Goal: Task Accomplishment & Management: Use online tool/utility

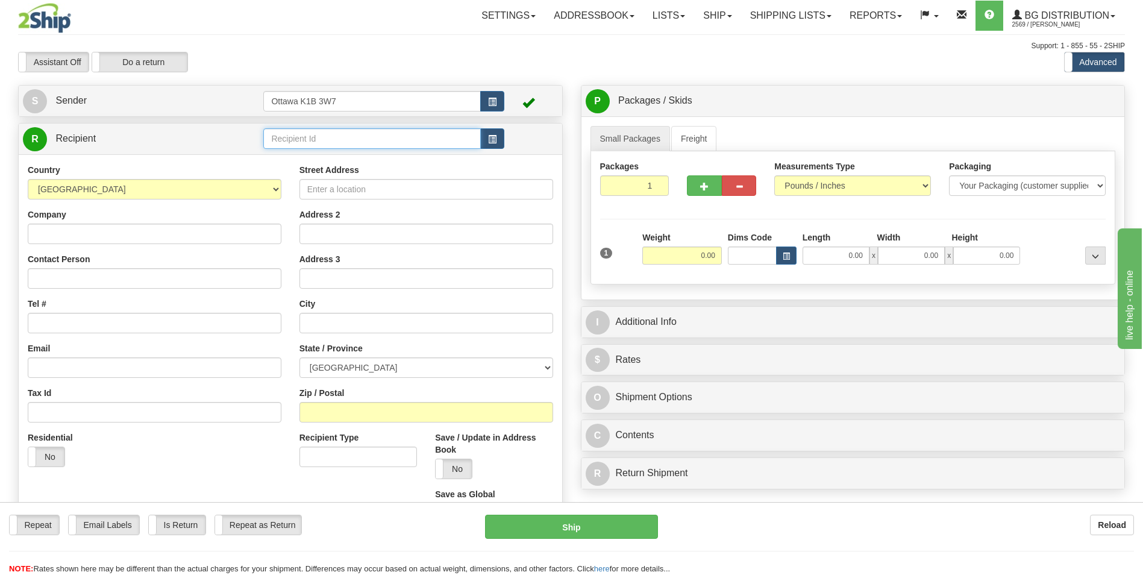
click at [351, 137] on input "text" at bounding box center [371, 138] width 217 height 20
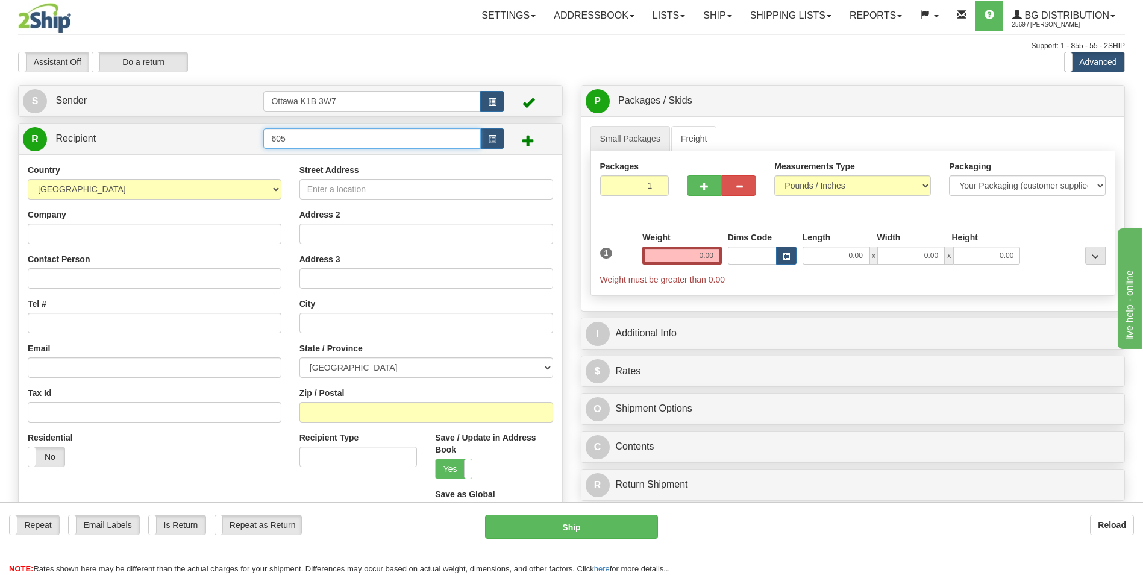
click at [367, 136] on input "605" at bounding box center [371, 138] width 217 height 20
click at [343, 158] on div "60547" at bounding box center [369, 157] width 205 height 13
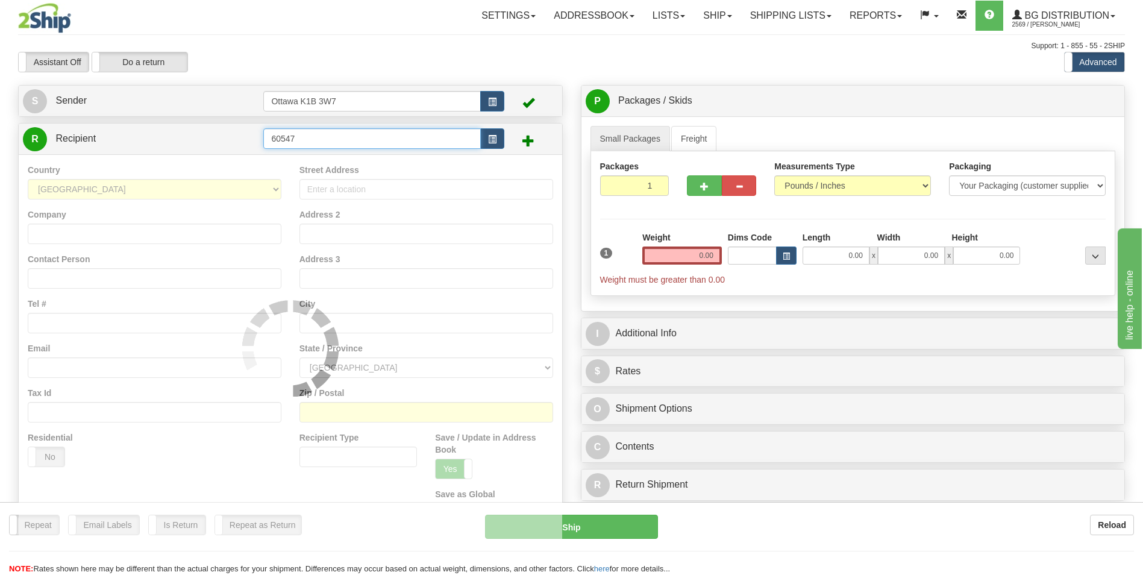
type input "60547"
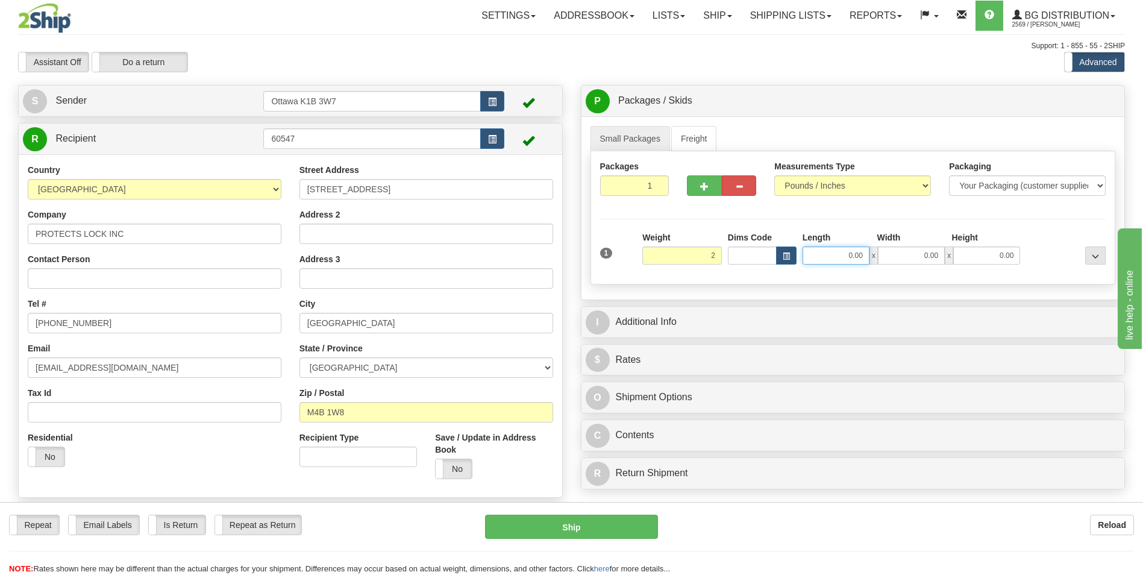
click at [825, 258] on input "0.00" at bounding box center [835, 255] width 67 height 18
type input "2.00"
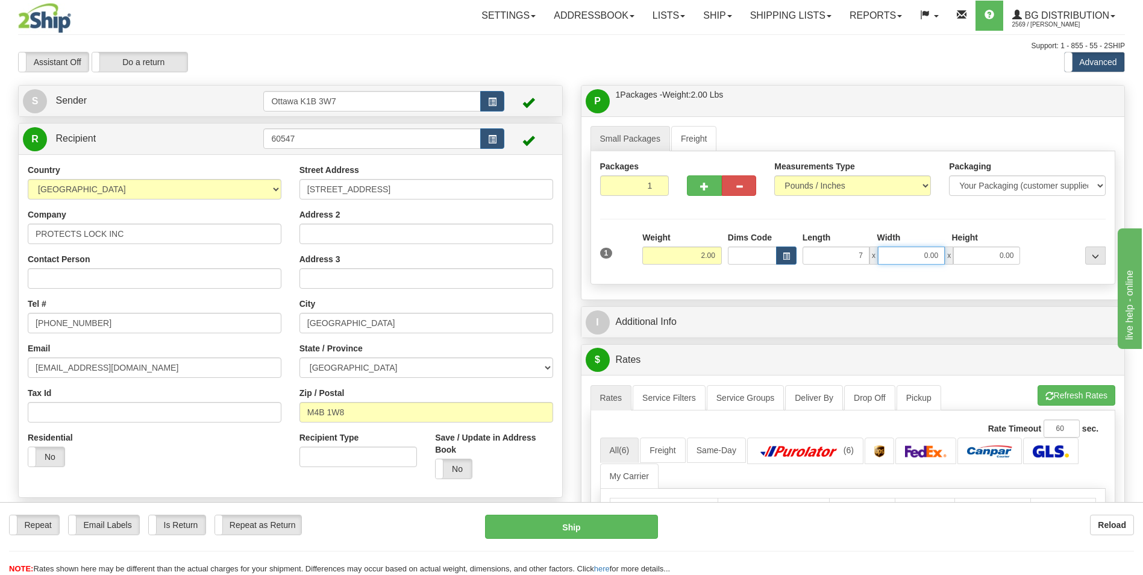
type input "7.00"
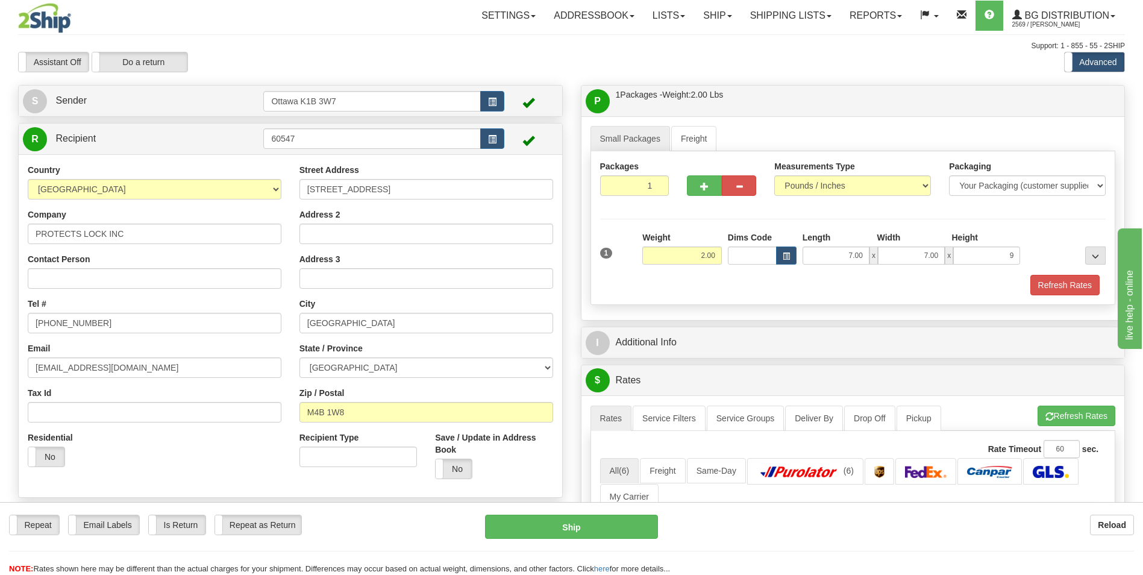
type input "9.00"
click at [1045, 238] on div at bounding box center [1066, 247] width 86 height 33
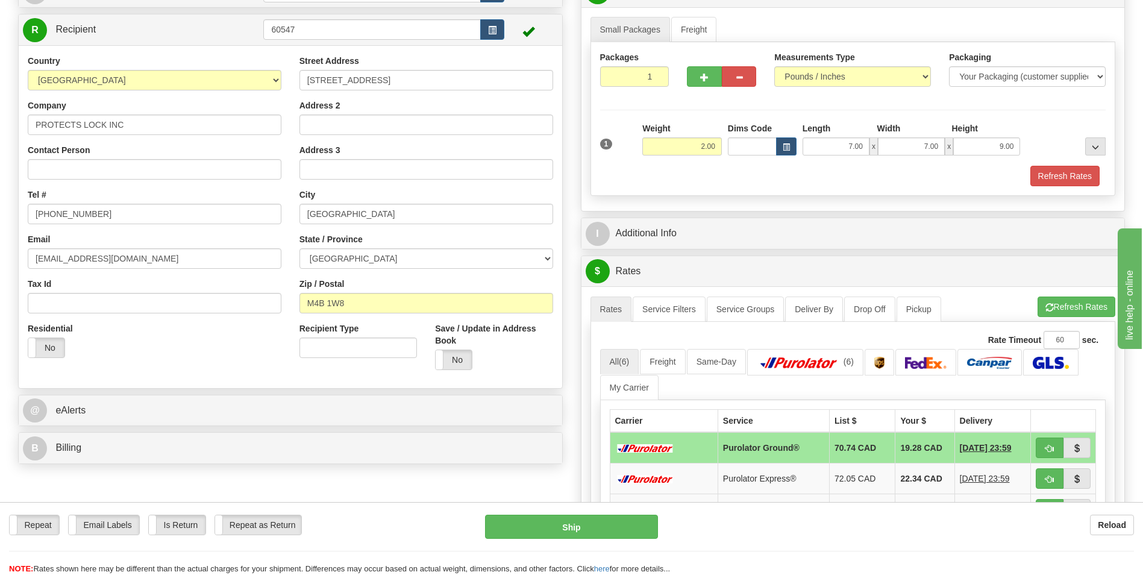
scroll to position [120, 0]
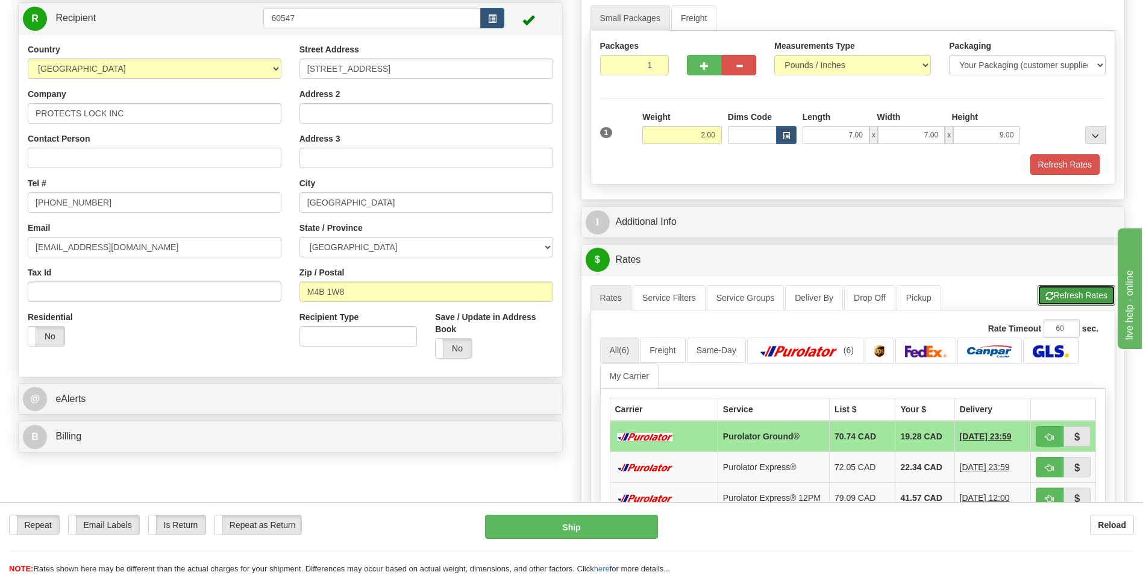
click at [1072, 298] on button "Refresh Rates" at bounding box center [1076, 295] width 78 height 20
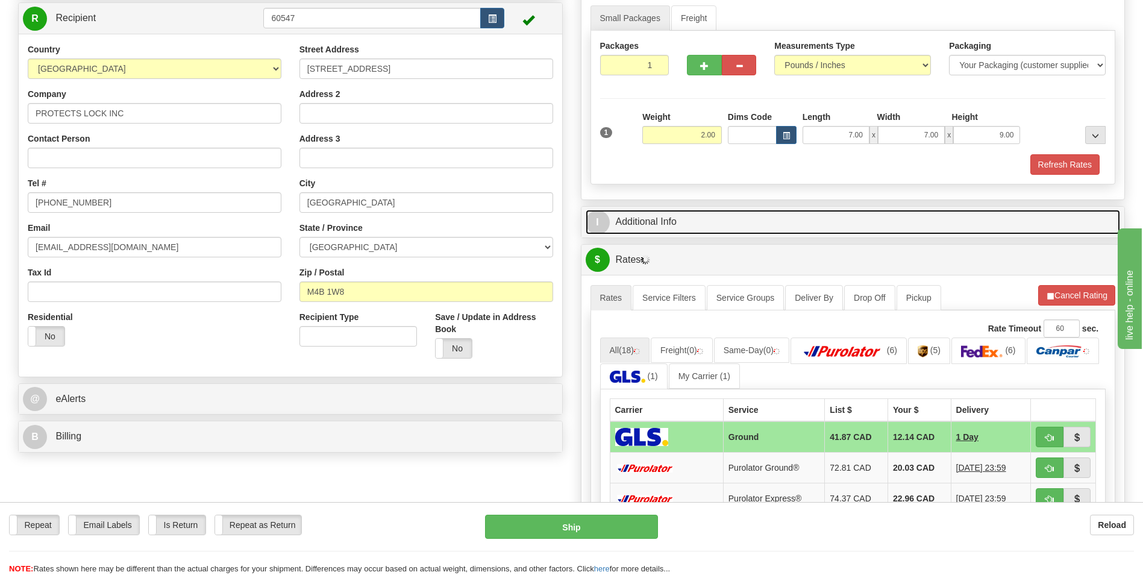
click at [669, 223] on link "I Additional Info" at bounding box center [853, 222] width 535 height 25
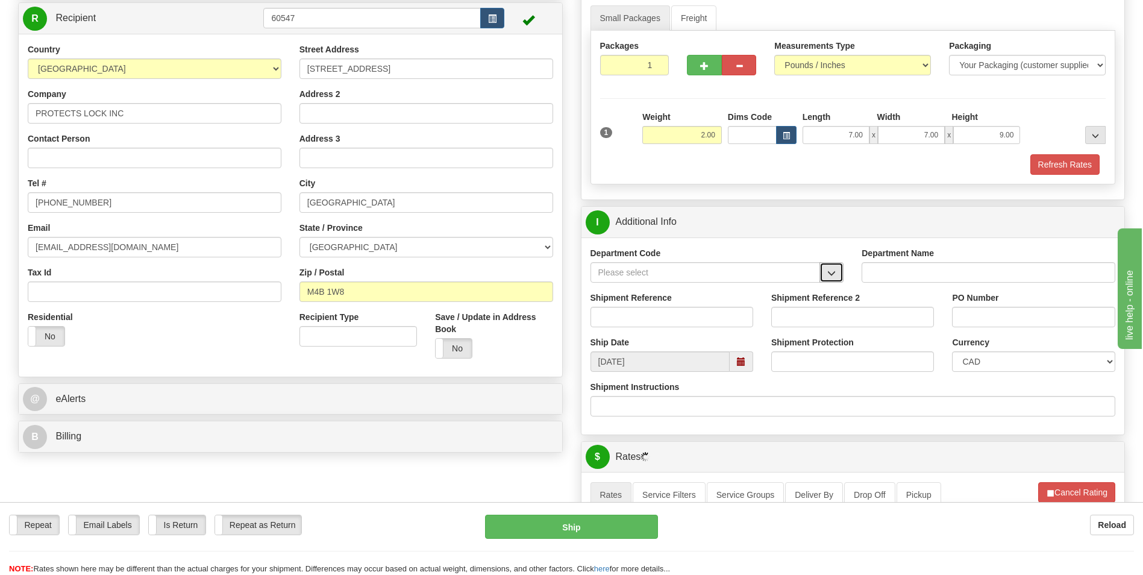
click at [826, 273] on button "button" at bounding box center [831, 272] width 24 height 20
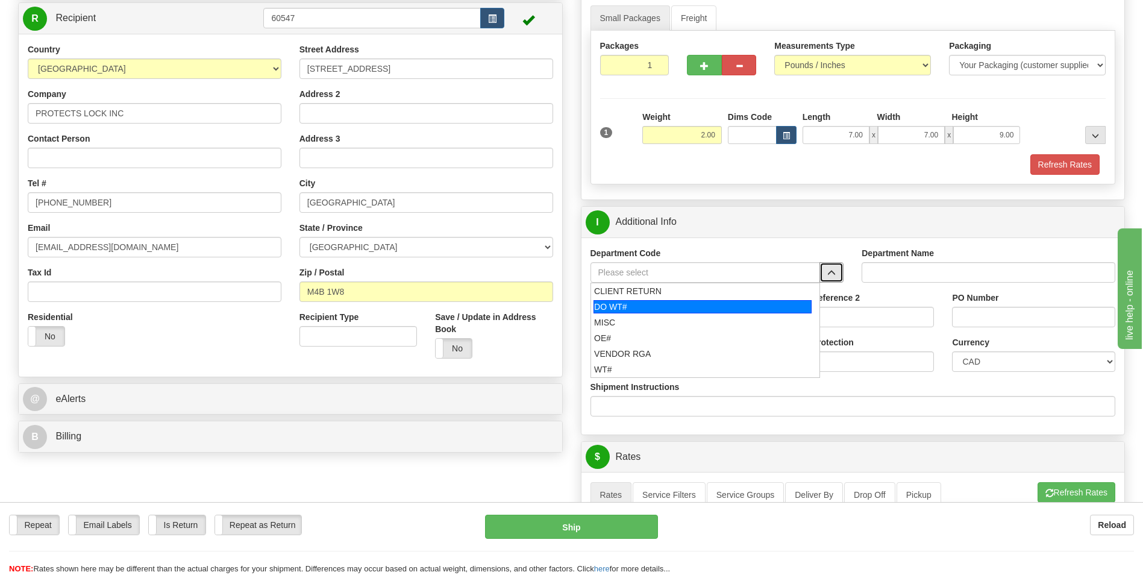
click at [704, 307] on div "DO WT#" at bounding box center [702, 306] width 218 height 13
type input "DO WT#"
type input "DIRECT ORDERS"
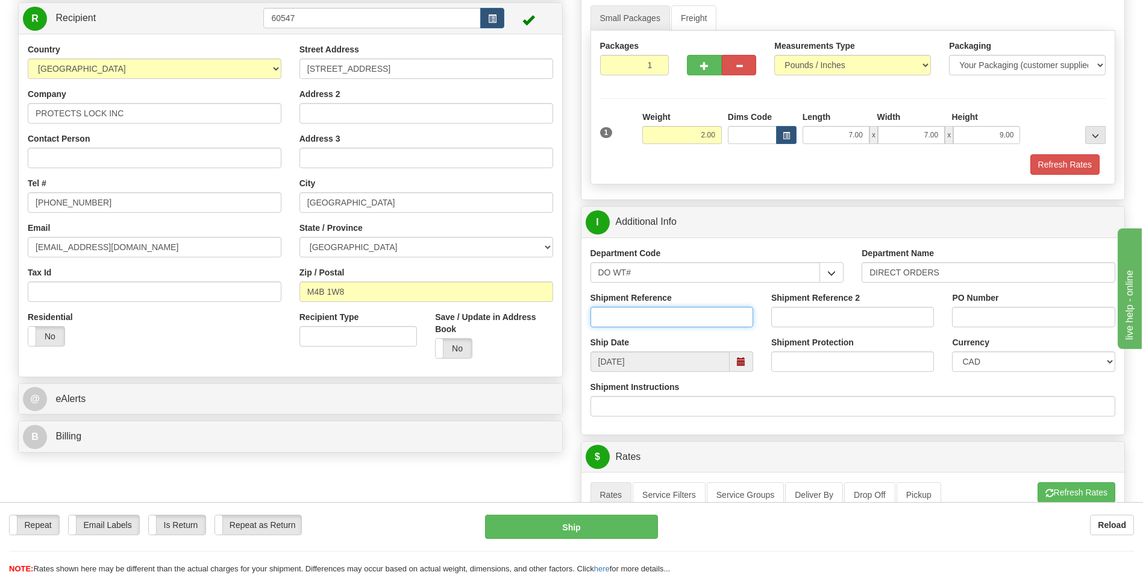
click at [689, 313] on input "Shipment Reference" at bounding box center [671, 317] width 163 height 20
type input "165995-00"
click at [987, 314] on input "PO Number" at bounding box center [1033, 317] width 163 height 20
type input "165995-00"
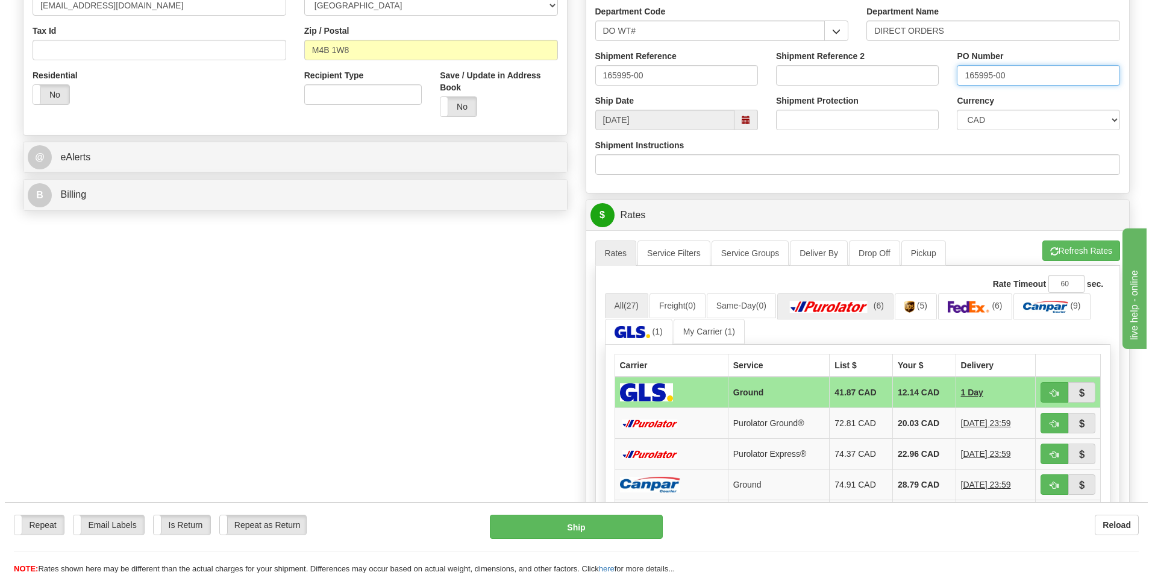
scroll to position [422, 0]
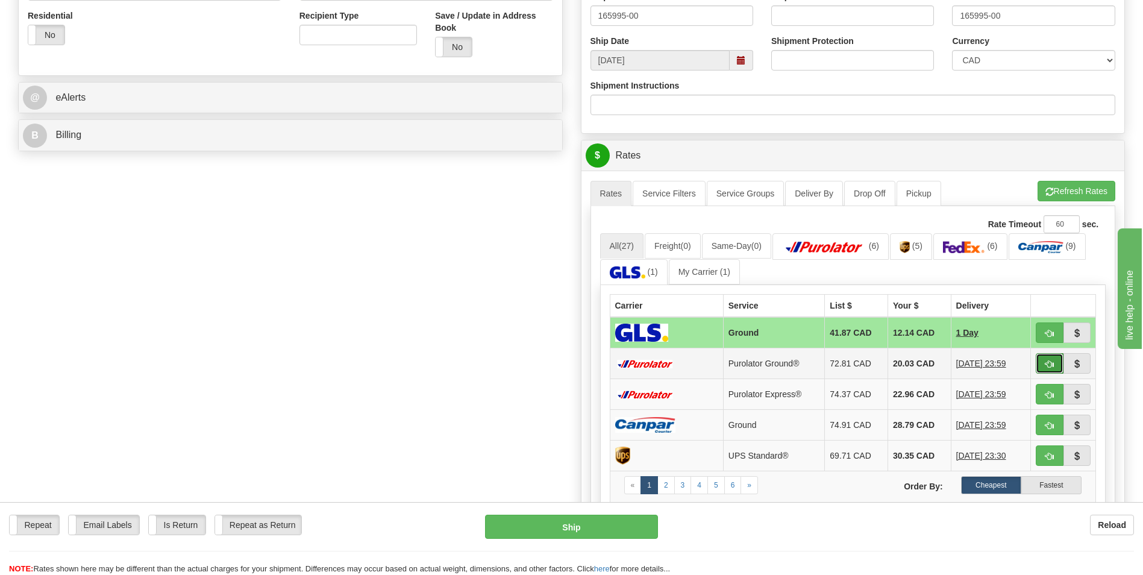
click at [1049, 365] on span "button" at bounding box center [1049, 364] width 8 height 8
type input "260"
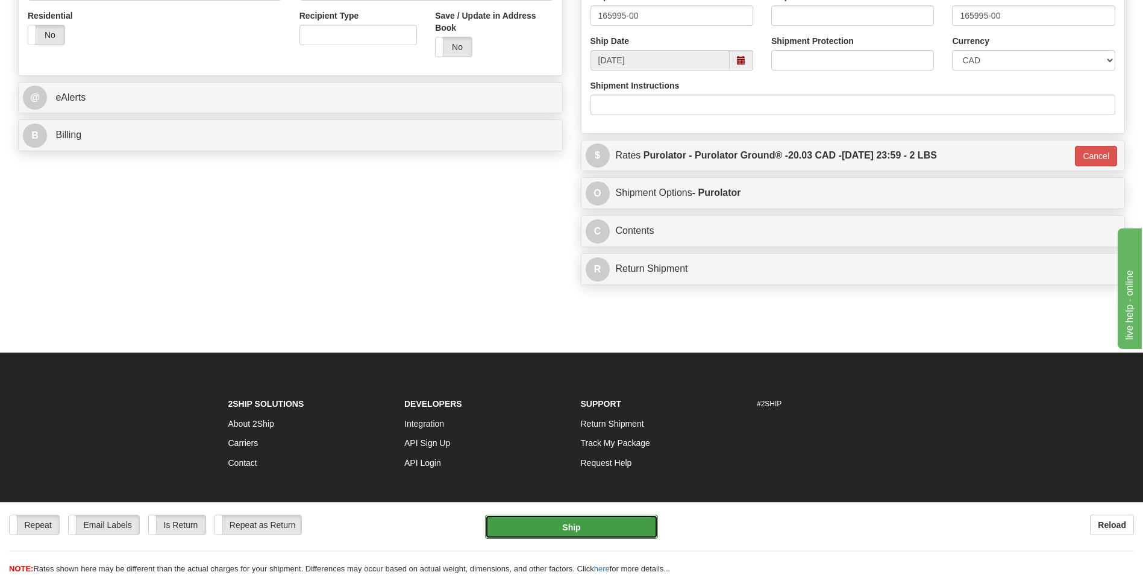
click at [584, 523] on button "Ship" at bounding box center [571, 526] width 172 height 24
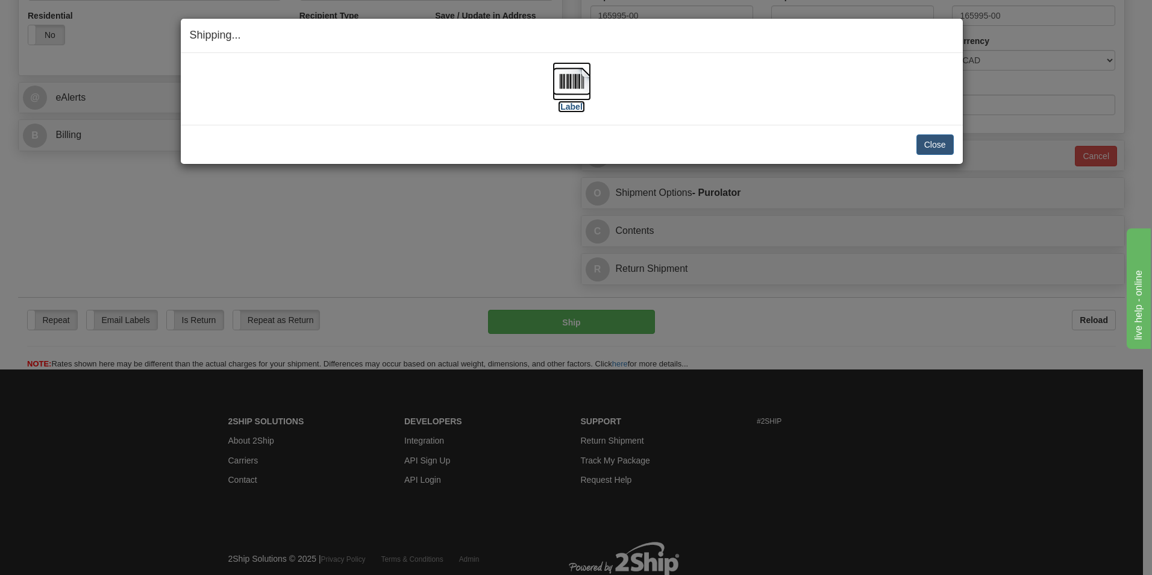
click at [576, 106] on label "[Label]" at bounding box center [572, 107] width 28 height 12
click at [943, 146] on button "Close" at bounding box center [934, 144] width 37 height 20
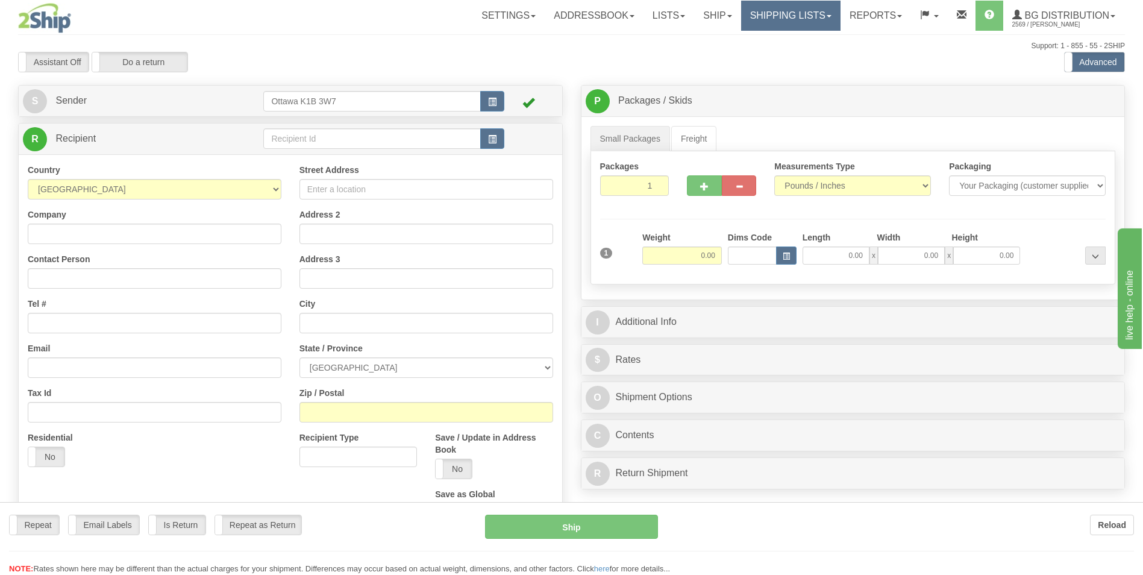
click at [808, 14] on div "Toggle navigation Settings Shipping Preferences Fields Preferences New" at bounding box center [571, 342] width 1143 height 685
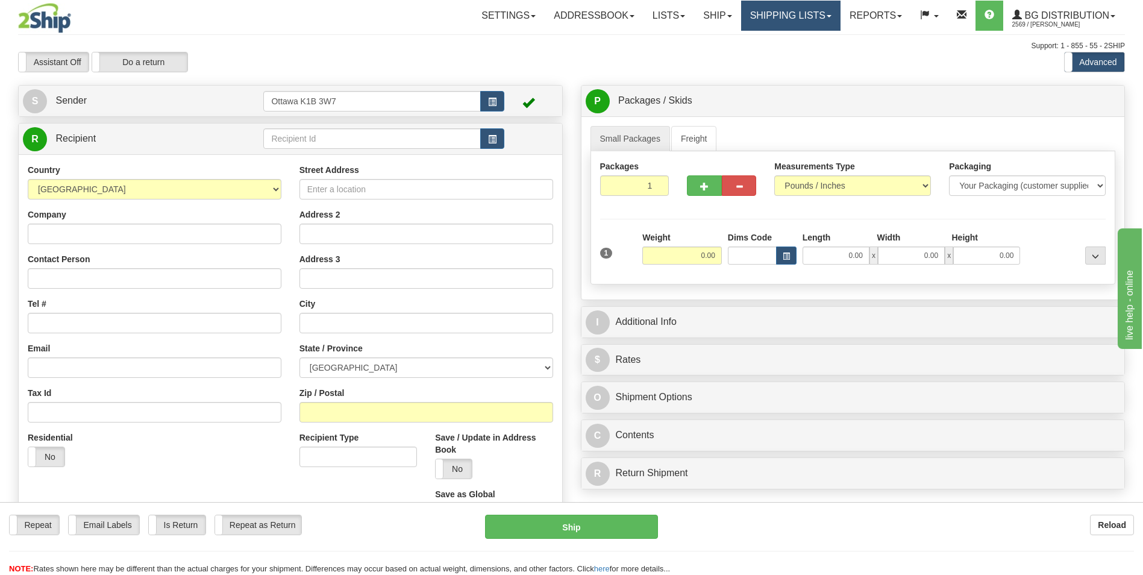
click at [808, 14] on link "Shipping lists" at bounding box center [790, 16] width 99 height 30
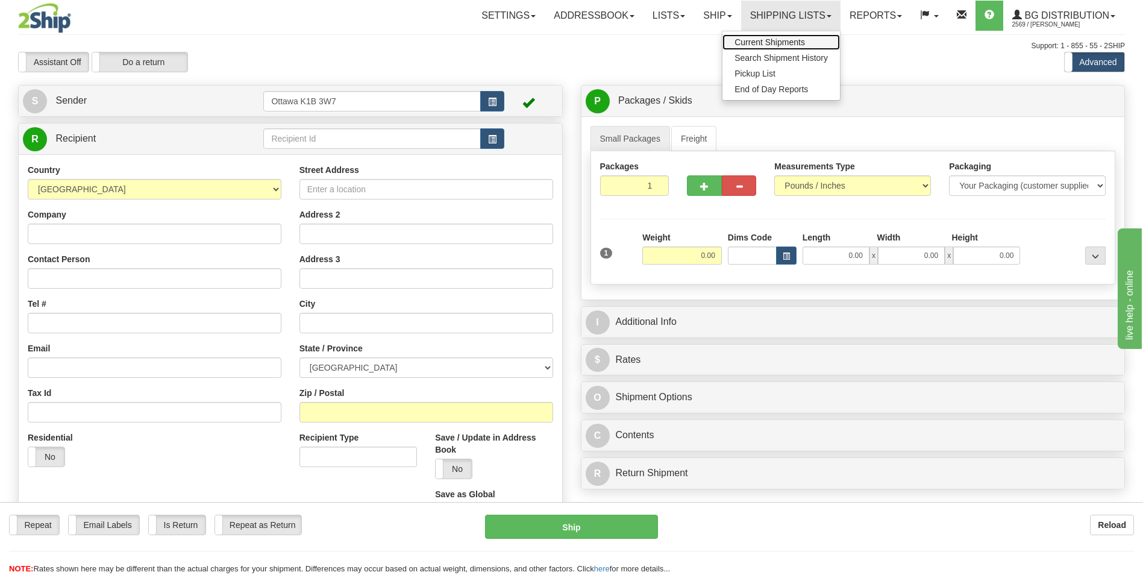
click at [778, 42] on span "Current Shipments" at bounding box center [769, 42] width 70 height 10
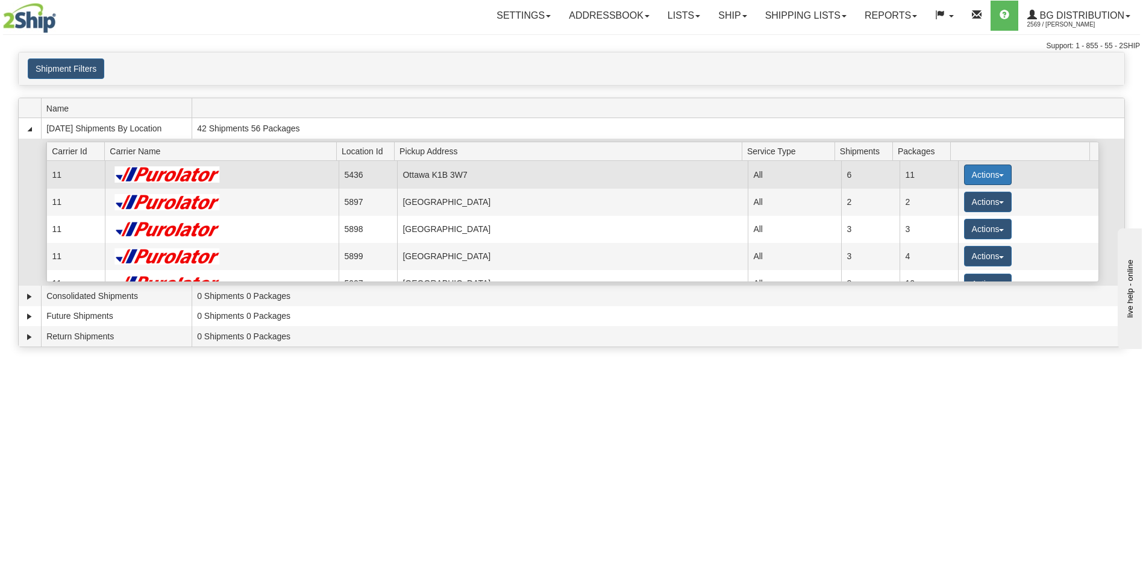
click at [990, 176] on button "Actions" at bounding box center [988, 174] width 48 height 20
click at [964, 196] on link "Details" at bounding box center [962, 198] width 96 height 16
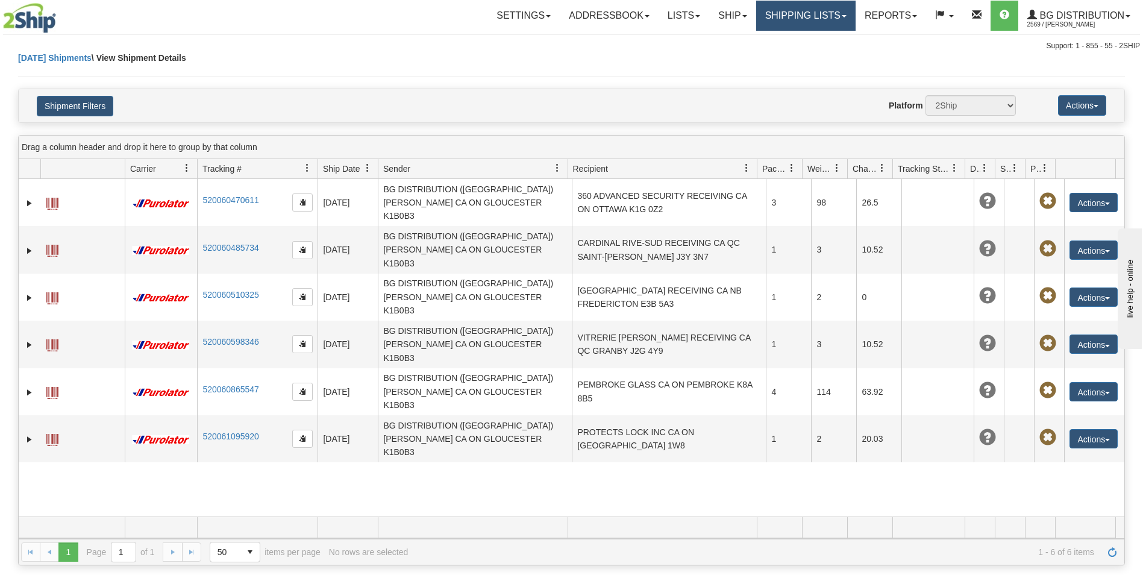
click at [790, 19] on link "Shipping lists" at bounding box center [805, 16] width 99 height 30
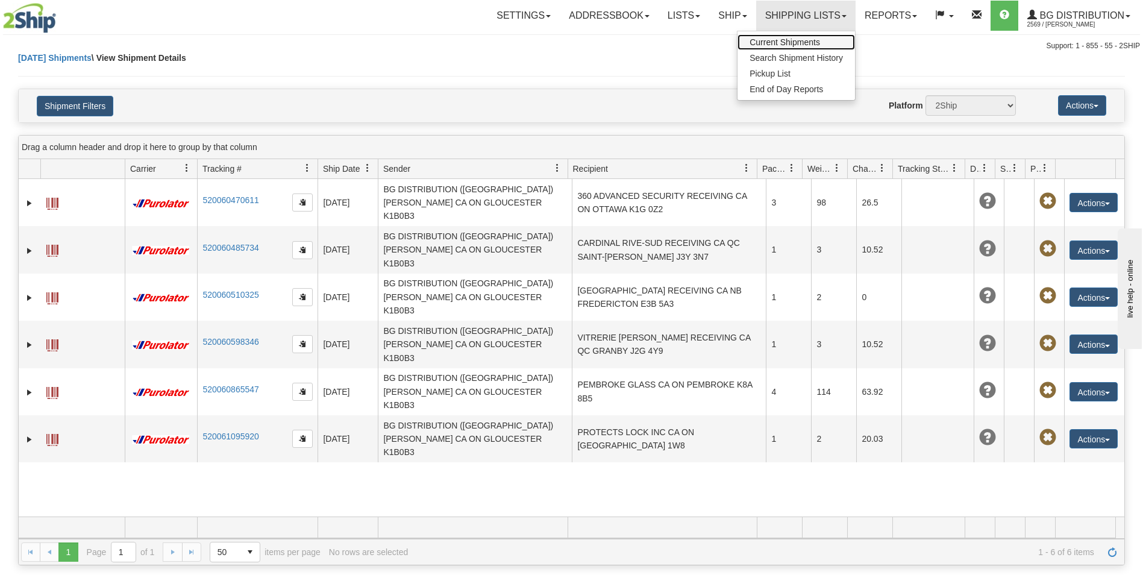
click at [776, 39] on span "Current Shipments" at bounding box center [784, 42] width 70 height 10
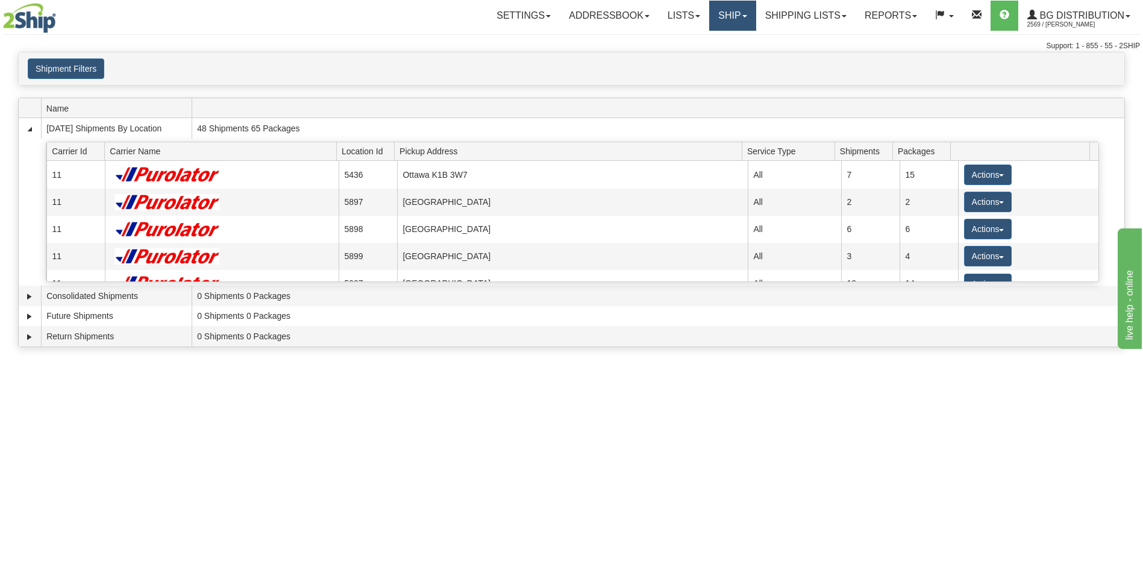
click at [731, 14] on link "Ship" at bounding box center [732, 16] width 46 height 30
click at [713, 47] on link "Ship Screen" at bounding box center [707, 42] width 95 height 16
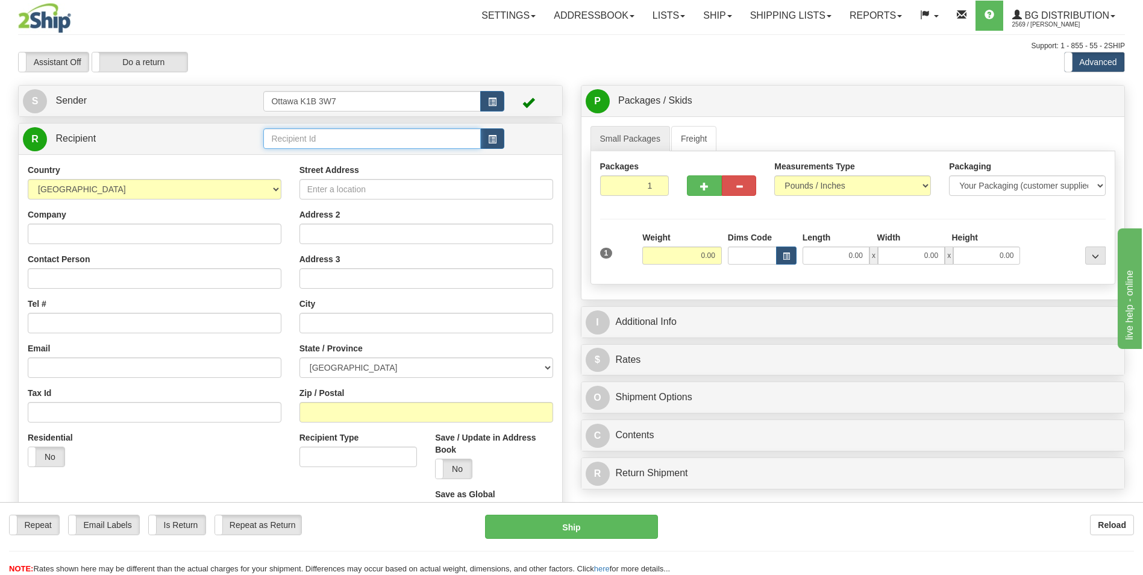
click at [367, 139] on input "text" at bounding box center [371, 138] width 217 height 20
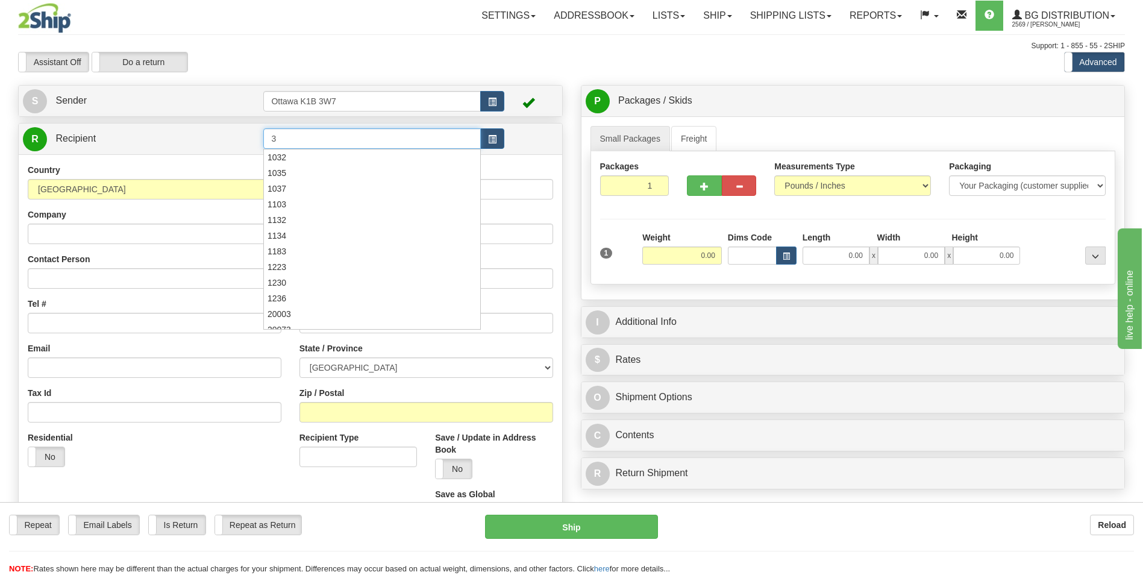
type input "3"
click button "Delete" at bounding box center [0, 0] width 0 height 0
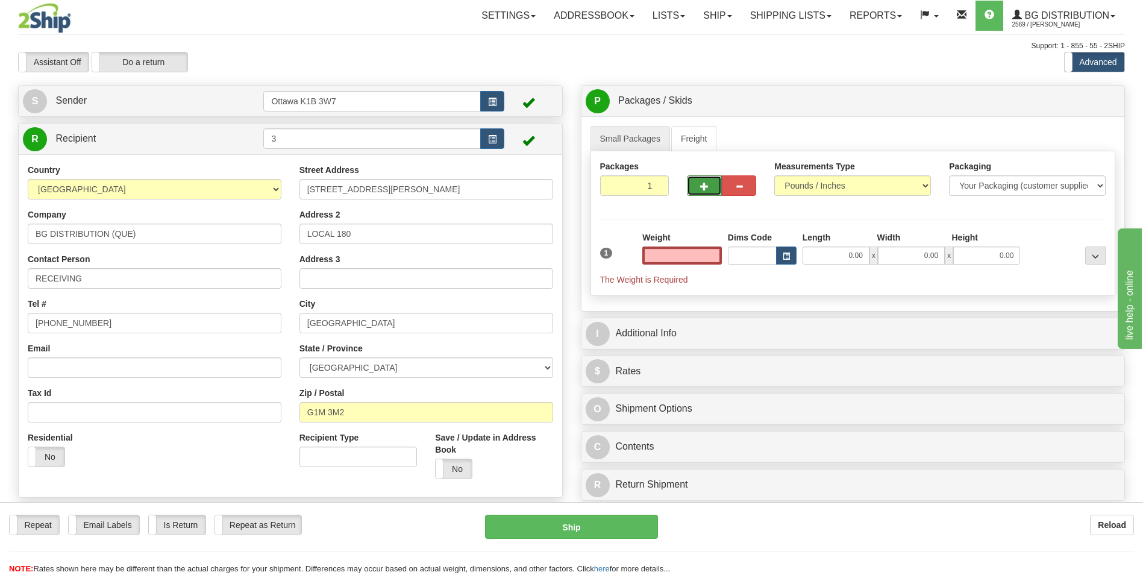
type input "0.00"
click at [709, 180] on button "button" at bounding box center [704, 185] width 34 height 20
click at [703, 185] on div "Packages 2 1 Measurements Type" at bounding box center [852, 223] width 525 height 145
click at [703, 185] on span "button" at bounding box center [704, 187] width 8 height 8
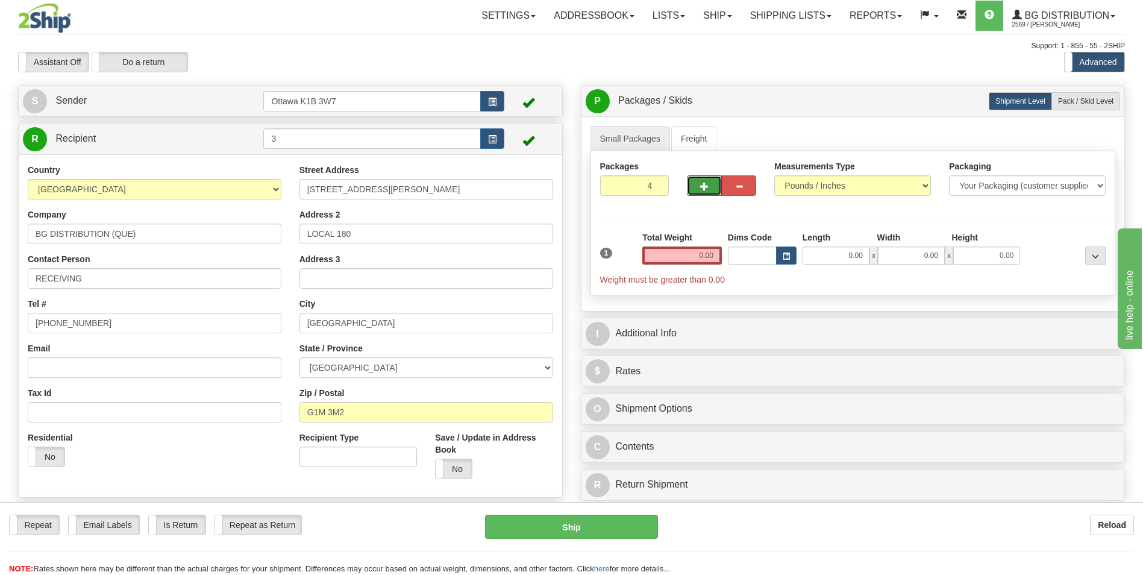
click at [703, 185] on span "button" at bounding box center [704, 187] width 8 height 8
type input "5"
click at [1085, 104] on span "Pack / Skid Level" at bounding box center [1085, 101] width 55 height 8
radio input "true"
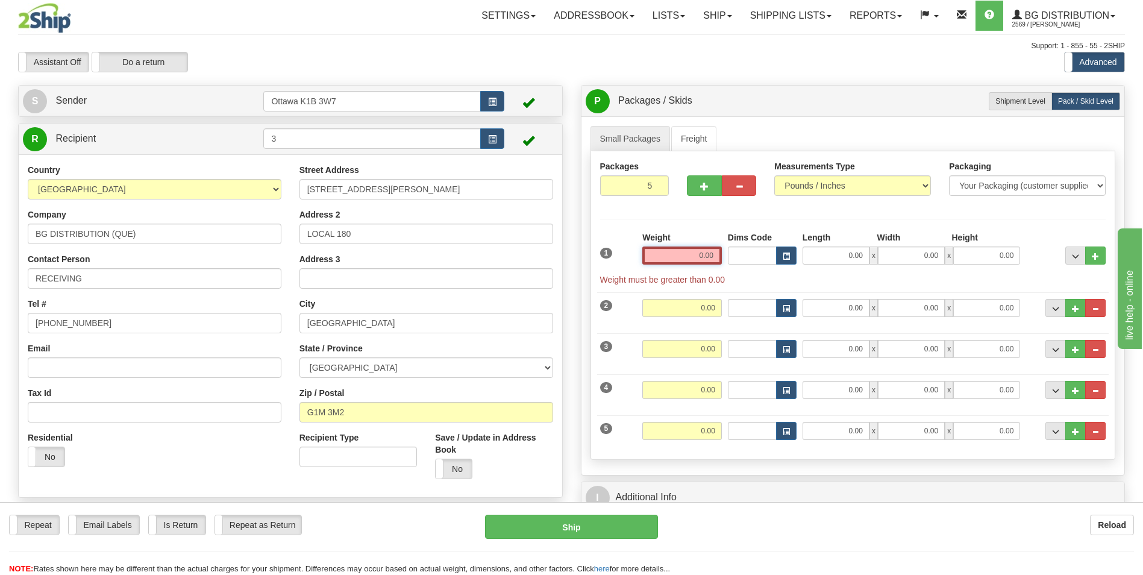
click at [705, 259] on input "0.00" at bounding box center [682, 255] width 80 height 18
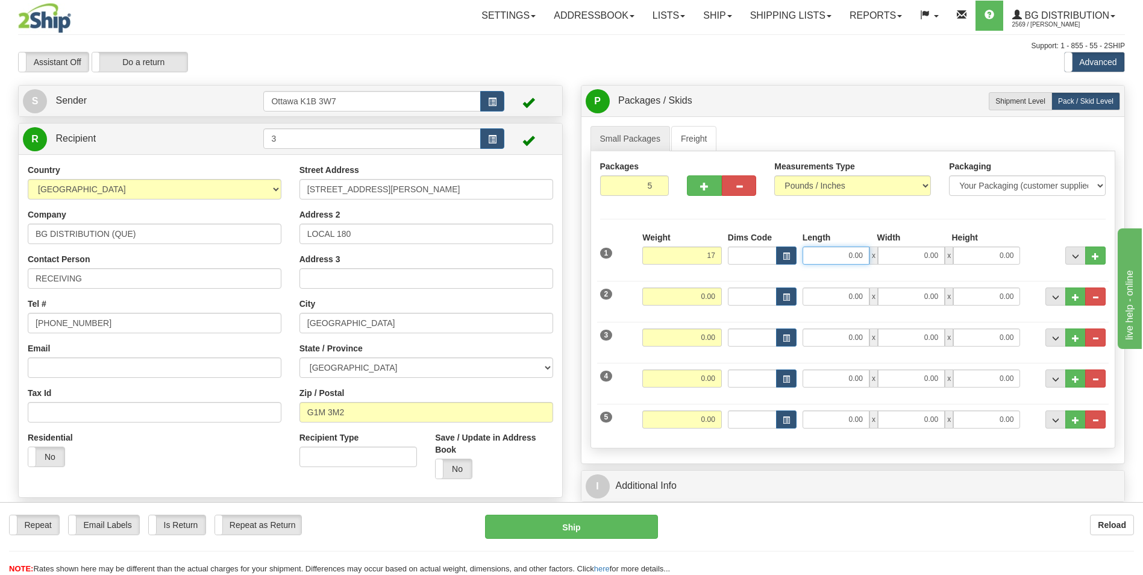
type input "17.00"
drag, startPoint x: 861, startPoint y: 253, endPoint x: 855, endPoint y: 257, distance: 6.5
click at [861, 252] on input "0.00" at bounding box center [835, 255] width 67 height 18
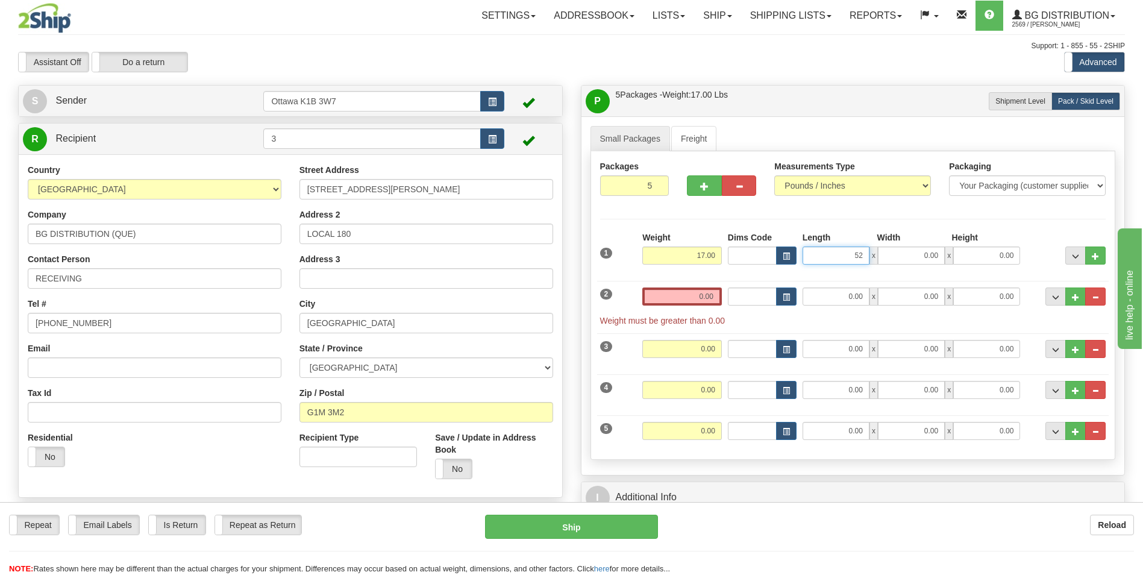
type input "52.00"
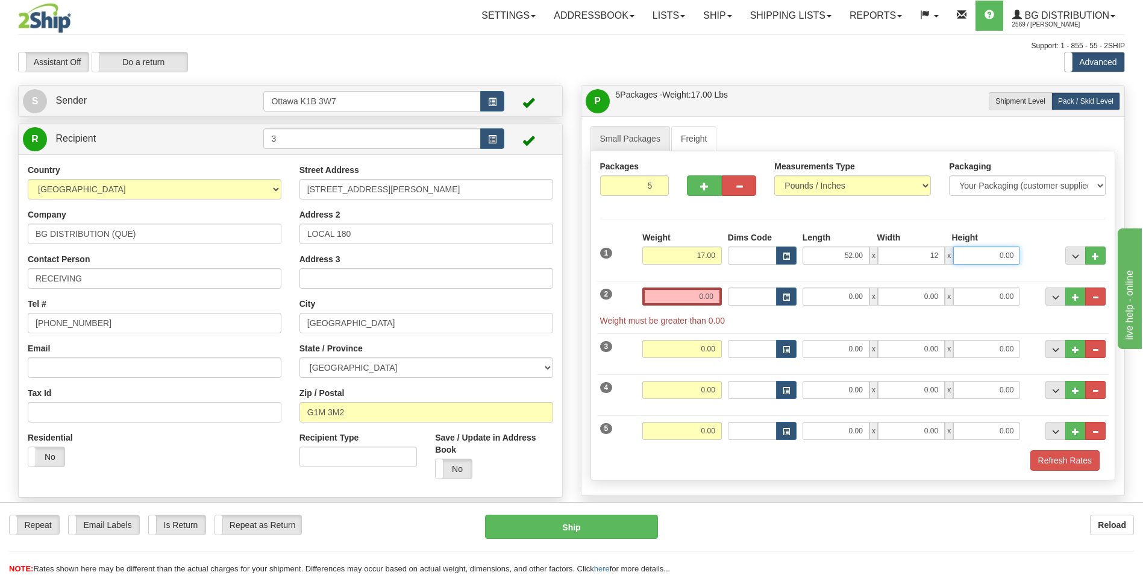
type input "12.00"
type input "7.00"
click at [863, 215] on div "Packages 5 5 Measurements Type" at bounding box center [852, 315] width 525 height 329
click at [689, 298] on input "0.00" at bounding box center [682, 296] width 80 height 18
type input "0.00"
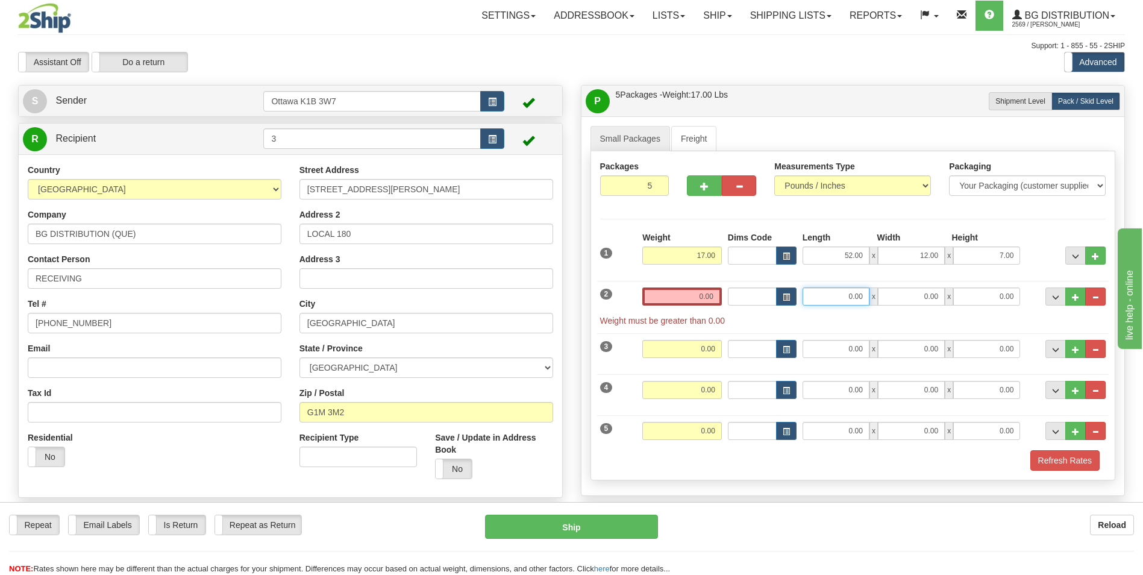
click at [861, 297] on input "0.00" at bounding box center [835, 296] width 67 height 18
type input "20.00"
type input "15.00"
click at [712, 346] on input "0.00" at bounding box center [682, 349] width 80 height 18
type input "9.00"
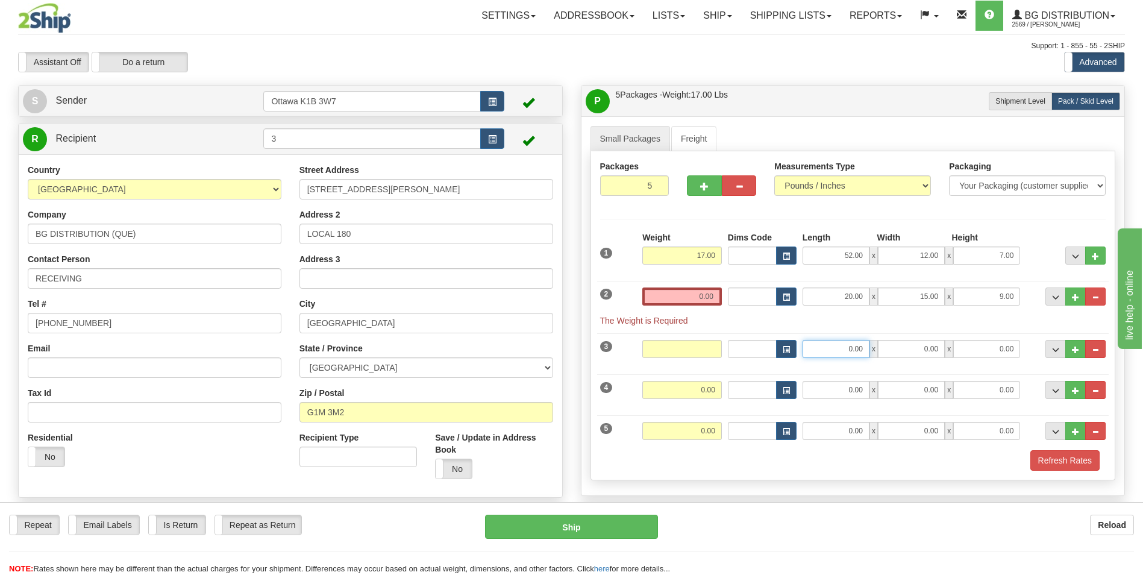
type input "0.00"
click at [863, 348] on input "0.00" at bounding box center [835, 349] width 67 height 18
type input "11.00"
type input "9.00"
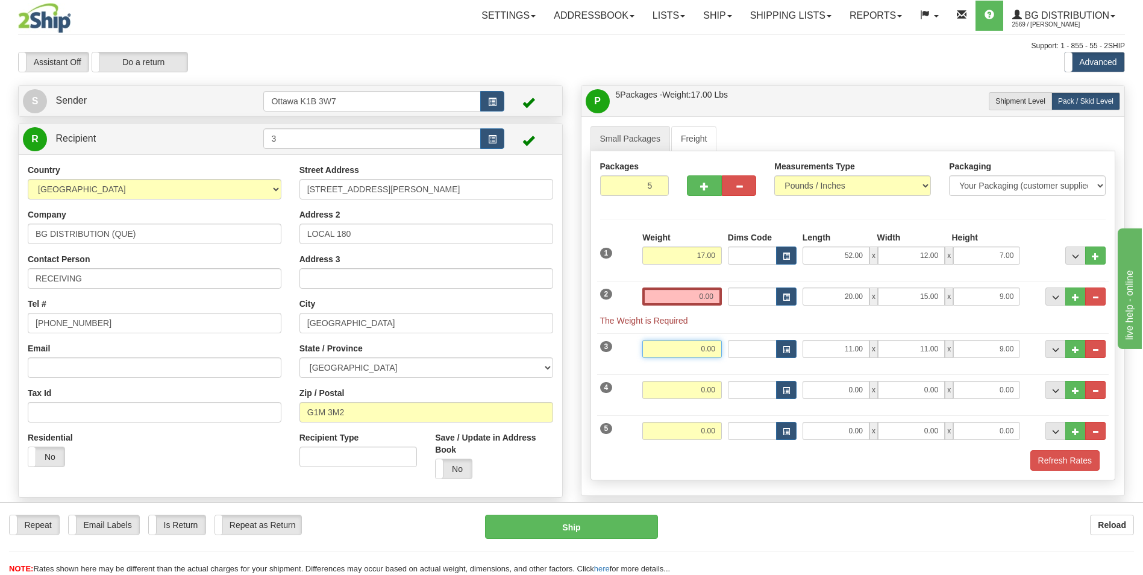
click at [703, 354] on input "0.00" at bounding box center [682, 349] width 80 height 18
type input "7.00"
click at [756, 363] on div "3 Weight 7.00 Dims Code Length Width Height" at bounding box center [853, 347] width 512 height 40
click at [703, 292] on input "0.00" at bounding box center [682, 296] width 80 height 18
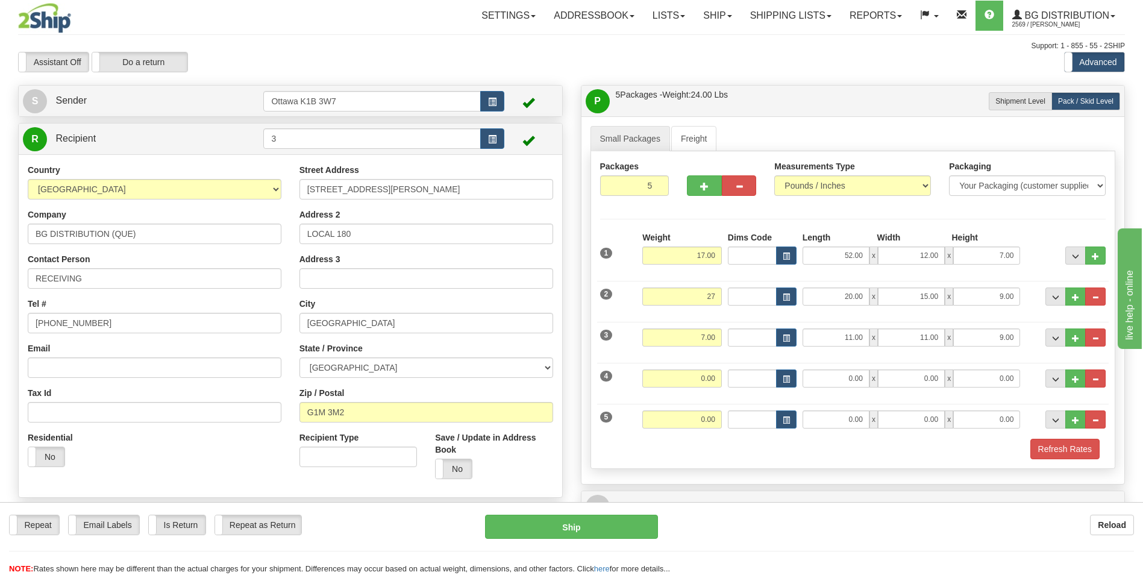
type input "27.00"
click at [829, 363] on hr at bounding box center [853, 363] width 512 height 1
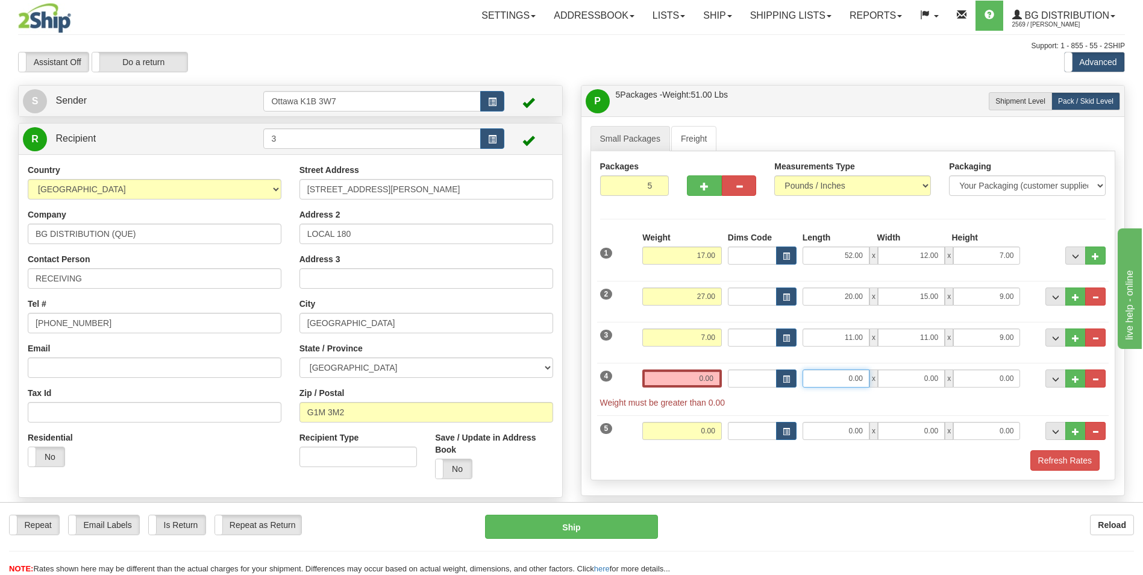
click at [845, 373] on input "0.00" at bounding box center [835, 378] width 67 height 18
type input "29.00"
type input "17.00"
type input "6.00"
click at [705, 379] on input "0.00" at bounding box center [682, 378] width 80 height 18
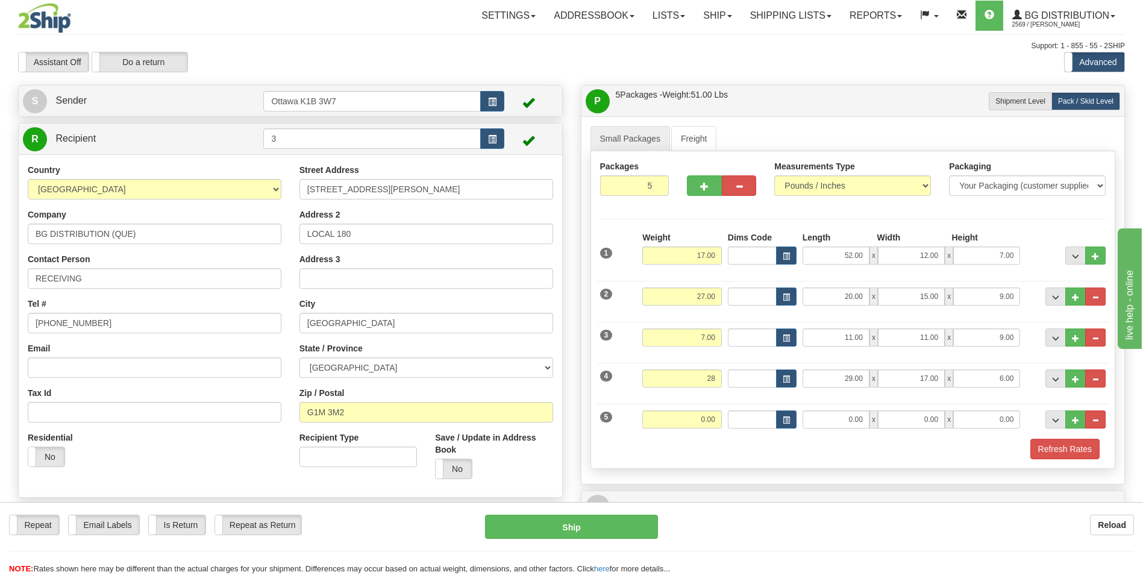
type input "28.00"
click at [755, 395] on div "4 Weight 28.00 Dims Code Length Width Height" at bounding box center [853, 377] width 512 height 40
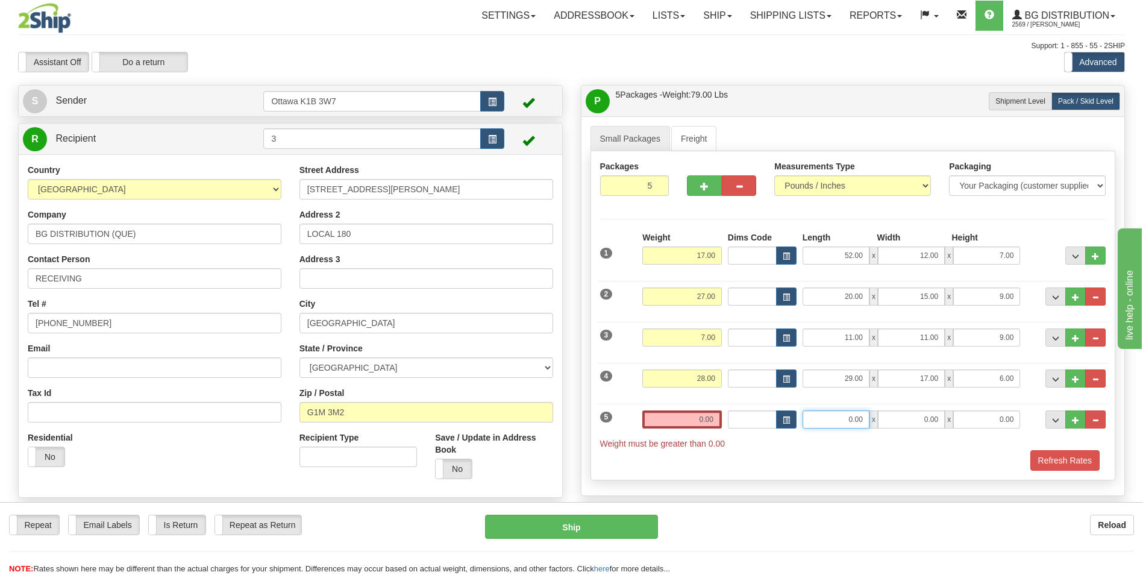
click at [863, 419] on input "0.00" at bounding box center [835, 419] width 67 height 18
type input "42.00"
type input "8.00"
type input "6"
click at [705, 414] on input "0.00" at bounding box center [682, 419] width 80 height 18
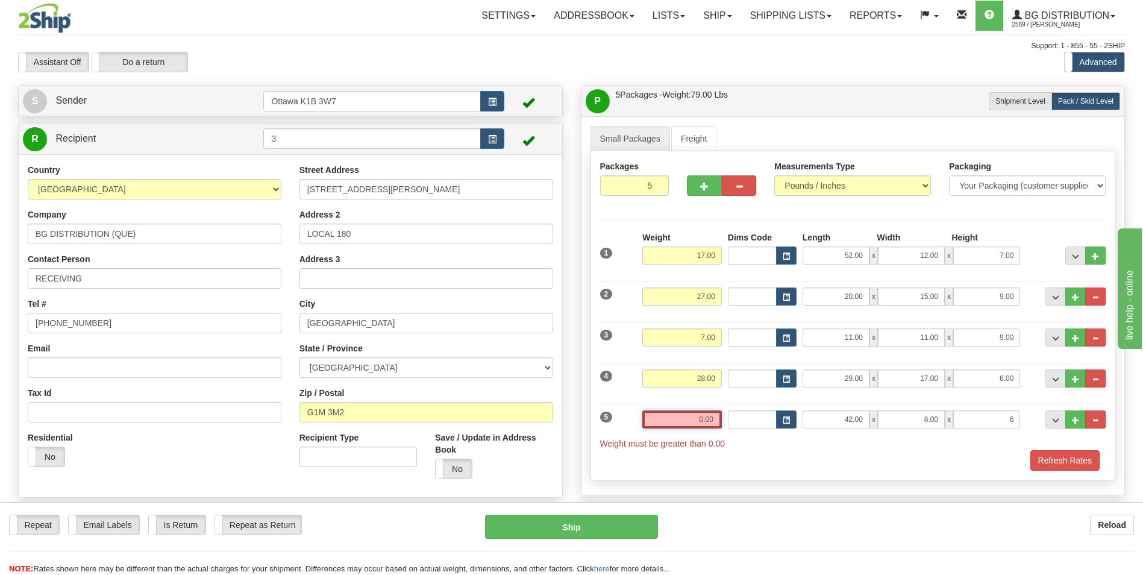
type input "6.00"
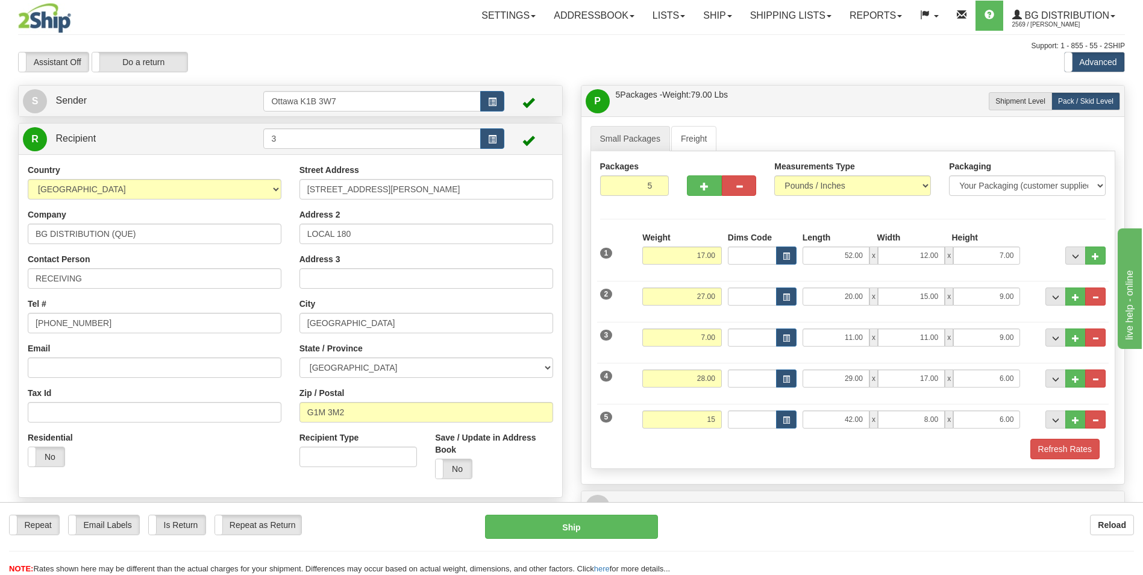
type input "15.00"
click at [649, 219] on div "Packages 5 5 Measurements Type" at bounding box center [852, 309] width 525 height 317
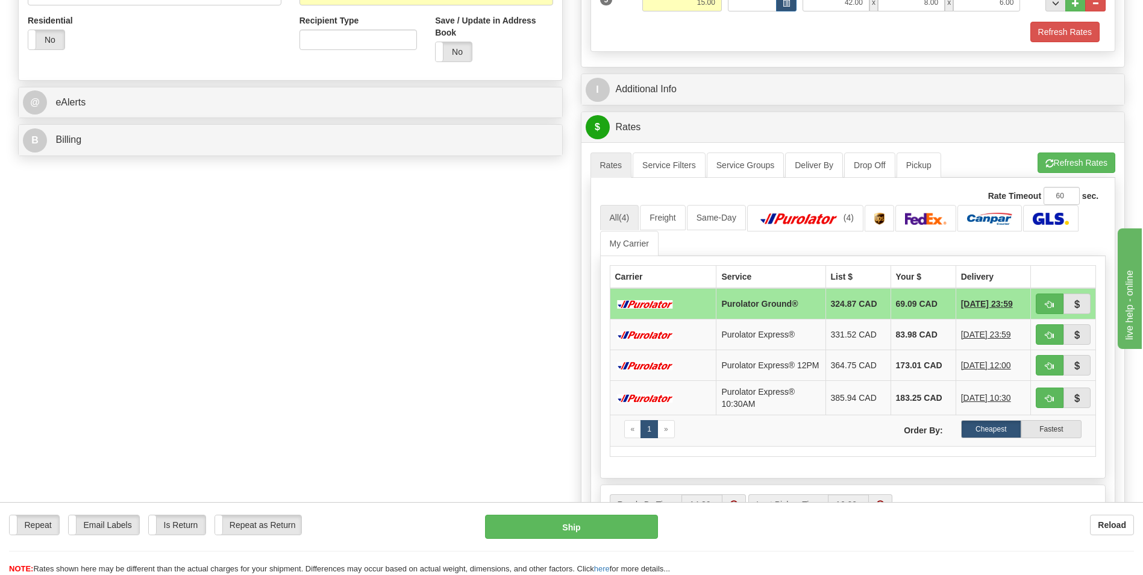
scroll to position [422, 0]
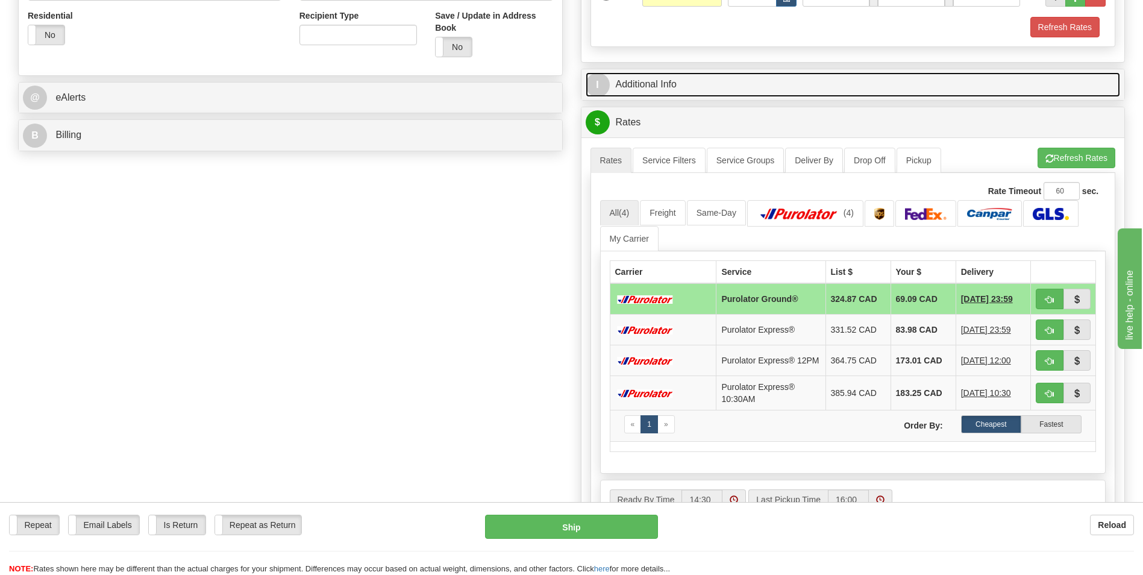
click at [726, 89] on link "I Additional Info" at bounding box center [853, 84] width 535 height 25
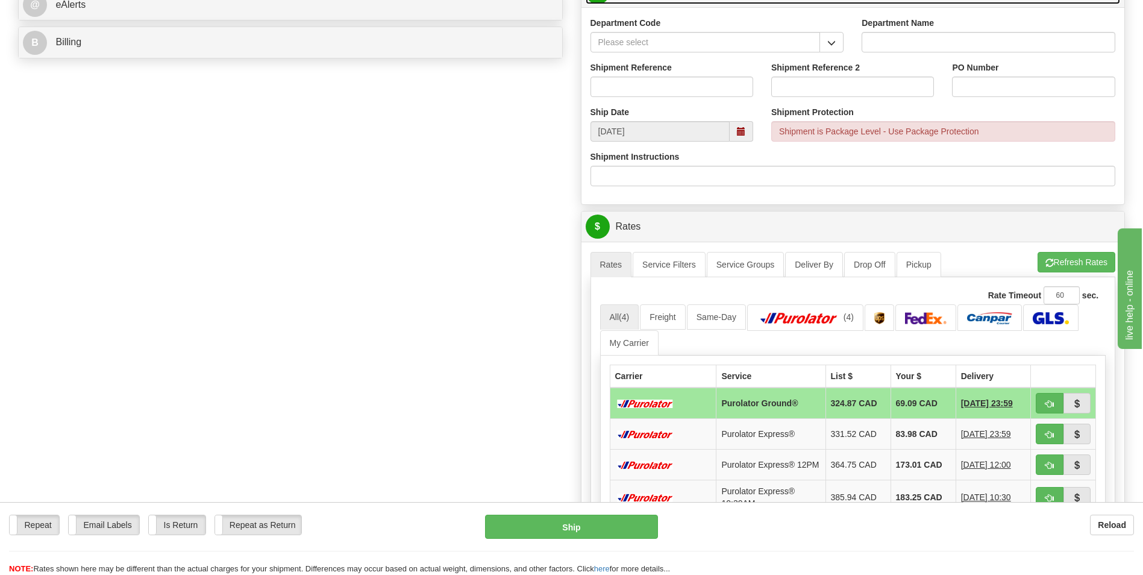
scroll to position [542, 0]
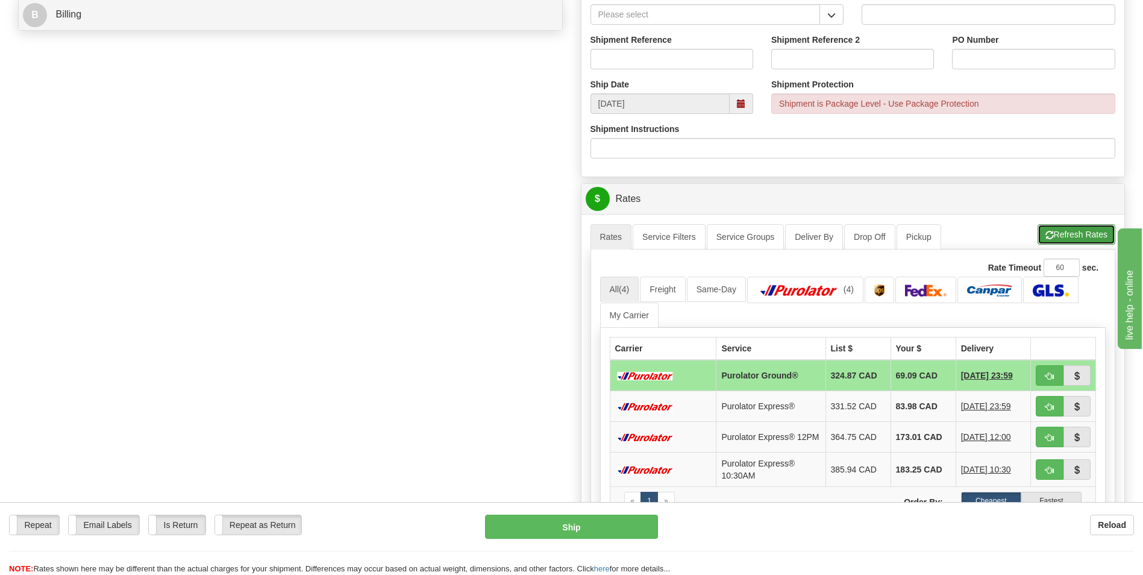
click at [1075, 237] on button "Refresh Rates" at bounding box center [1076, 234] width 78 height 20
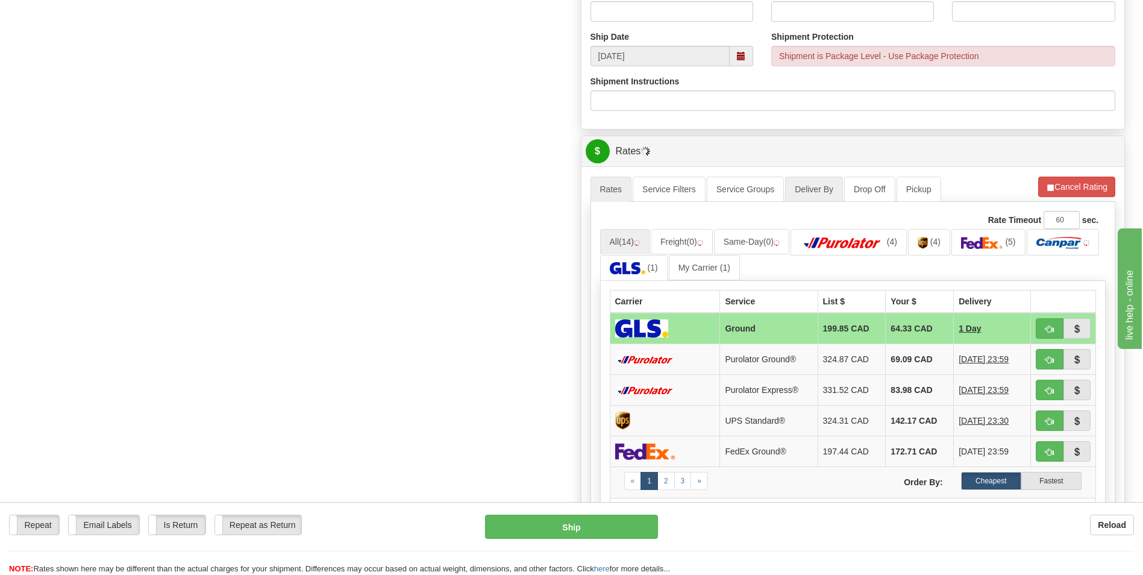
scroll to position [602, 0]
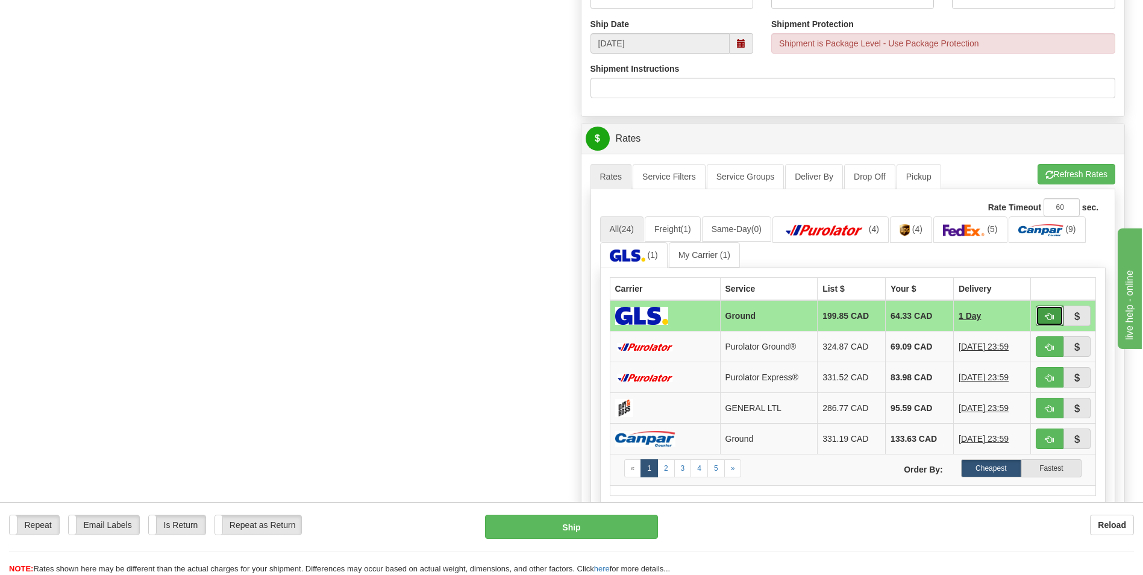
click at [1047, 314] on span "button" at bounding box center [1049, 317] width 8 height 8
type input "1"
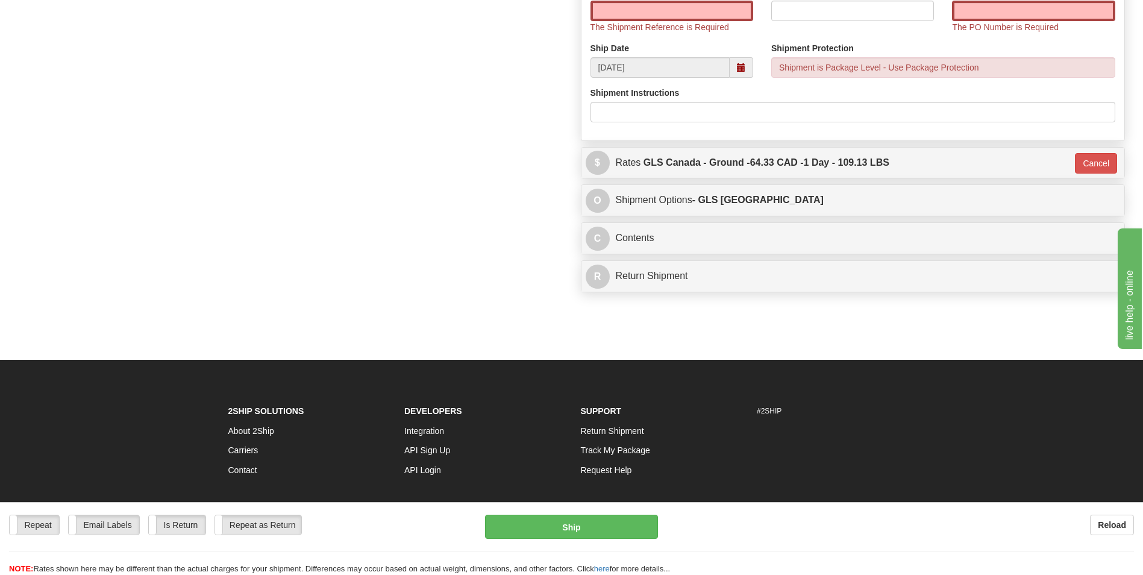
scroll to position [614, 0]
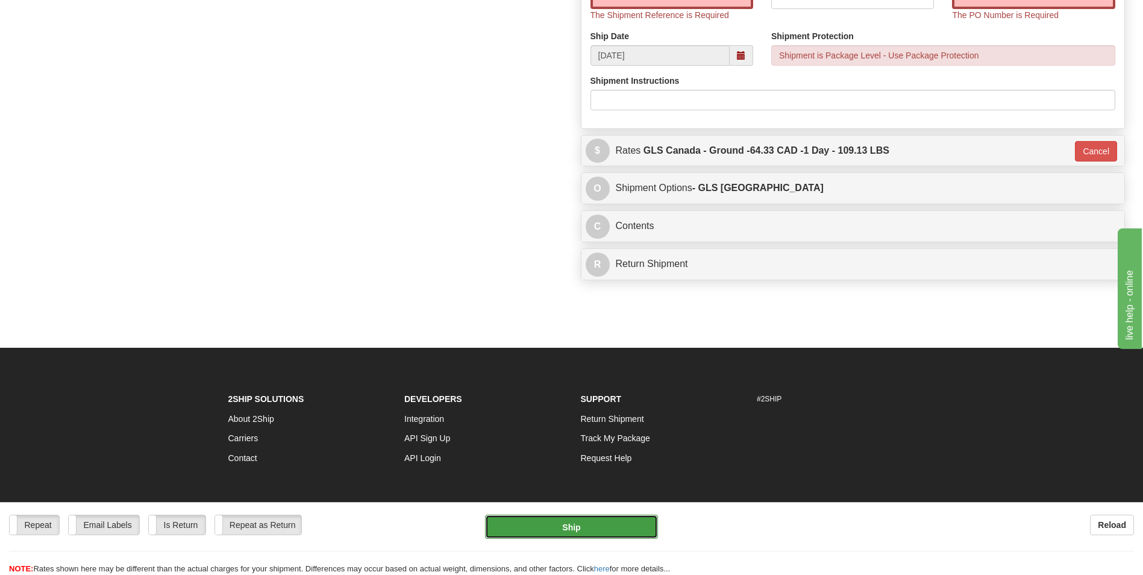
click at [585, 522] on button "Ship" at bounding box center [571, 526] width 172 height 24
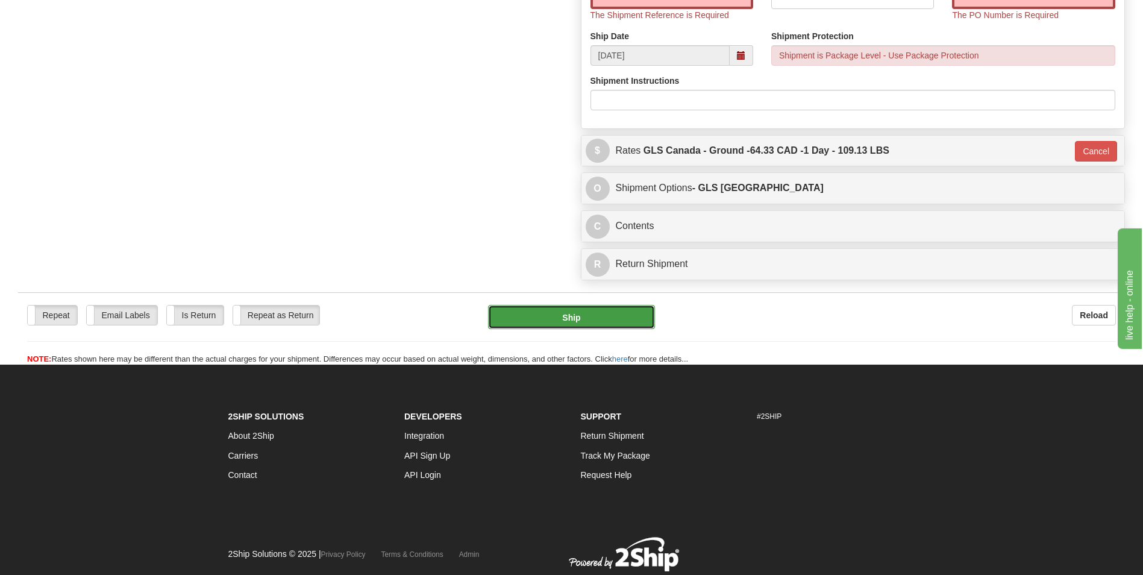
click at [572, 313] on button "Ship" at bounding box center [571, 317] width 166 height 24
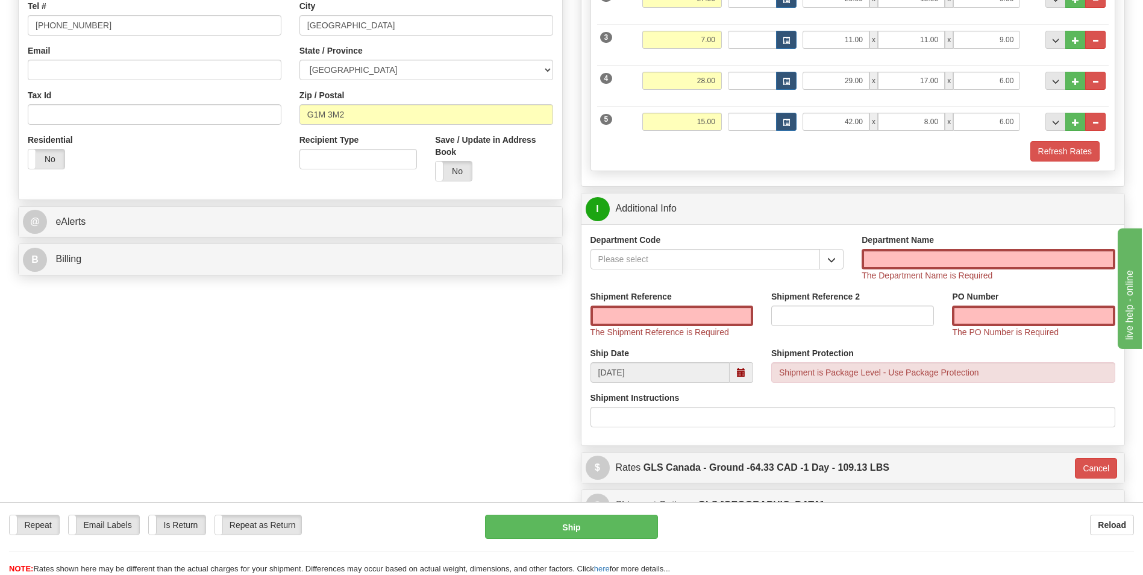
scroll to position [313, 0]
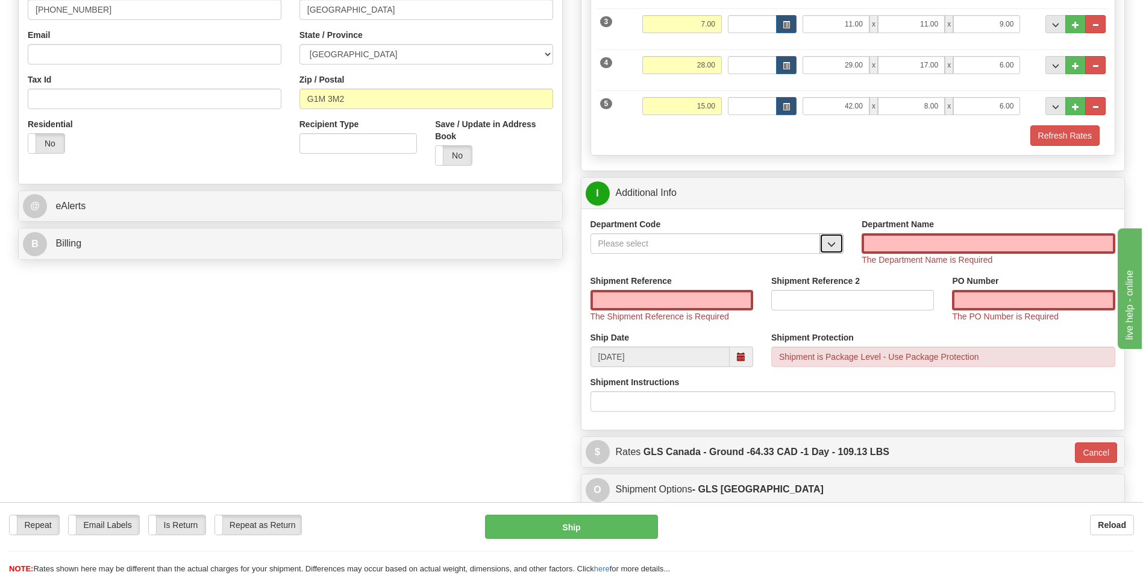
click at [831, 244] on span "button" at bounding box center [831, 244] width 8 height 8
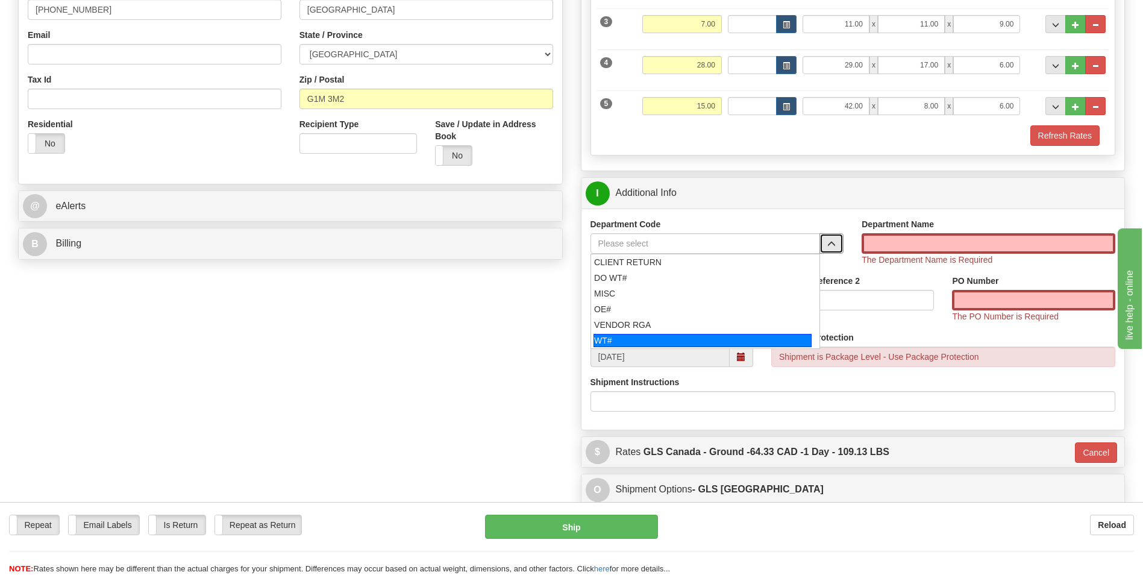
click at [681, 342] on div "WT#" at bounding box center [702, 340] width 218 height 13
type input "WT#"
type input "WAREHOUSE TRANSFERS"
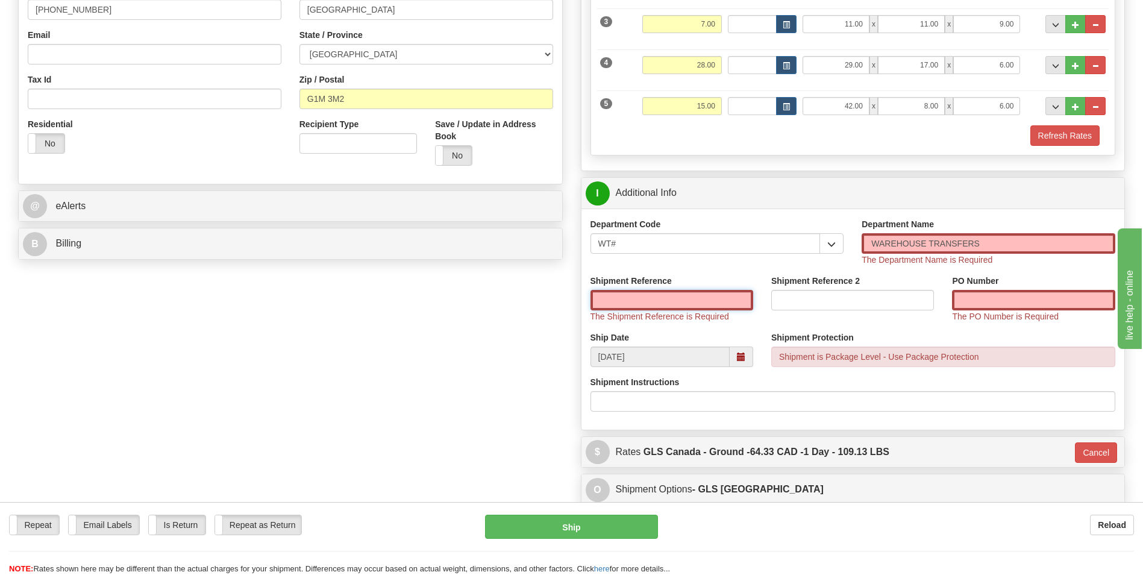
click at [681, 298] on input "Shipment Reference" at bounding box center [671, 300] width 163 height 20
type input "165769-00"
click at [1063, 299] on input "PO Number" at bounding box center [1033, 300] width 163 height 20
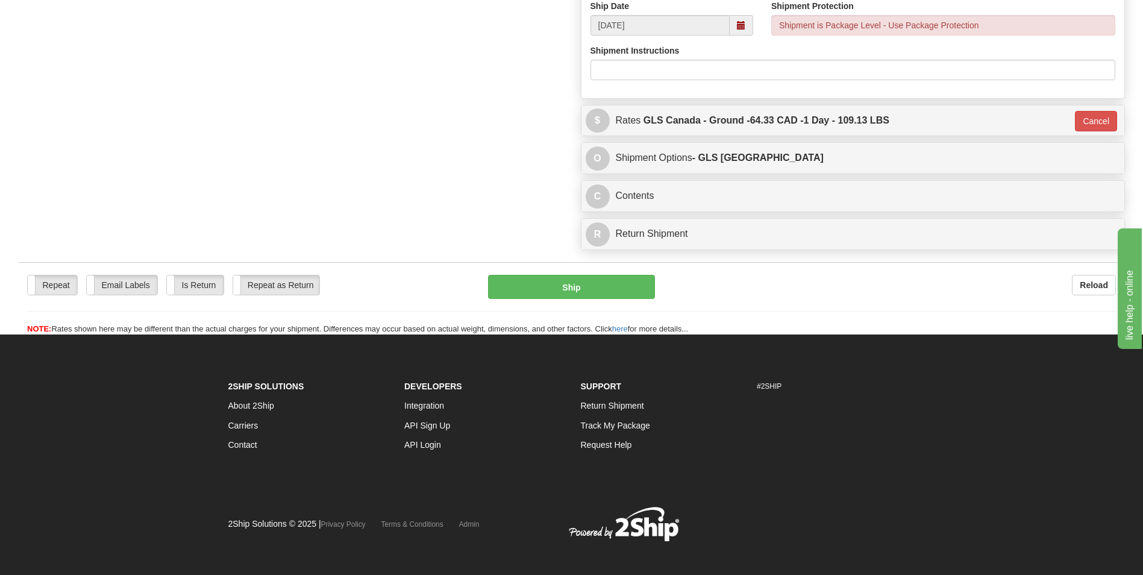
scroll to position [642, 0]
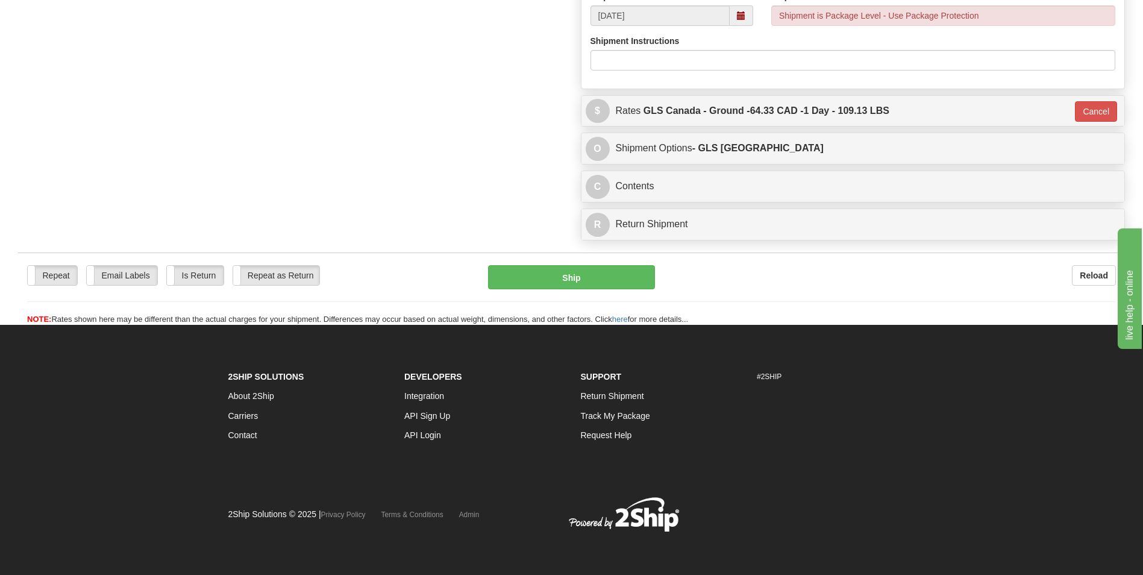
type input "165769-00"
click at [543, 264] on div "Repeat Repeat Email Labels Email Labels Edit Is Return Is Return Repeat as Retu…" at bounding box center [571, 288] width 1107 height 73
click at [543, 273] on button "Ship" at bounding box center [571, 277] width 166 height 24
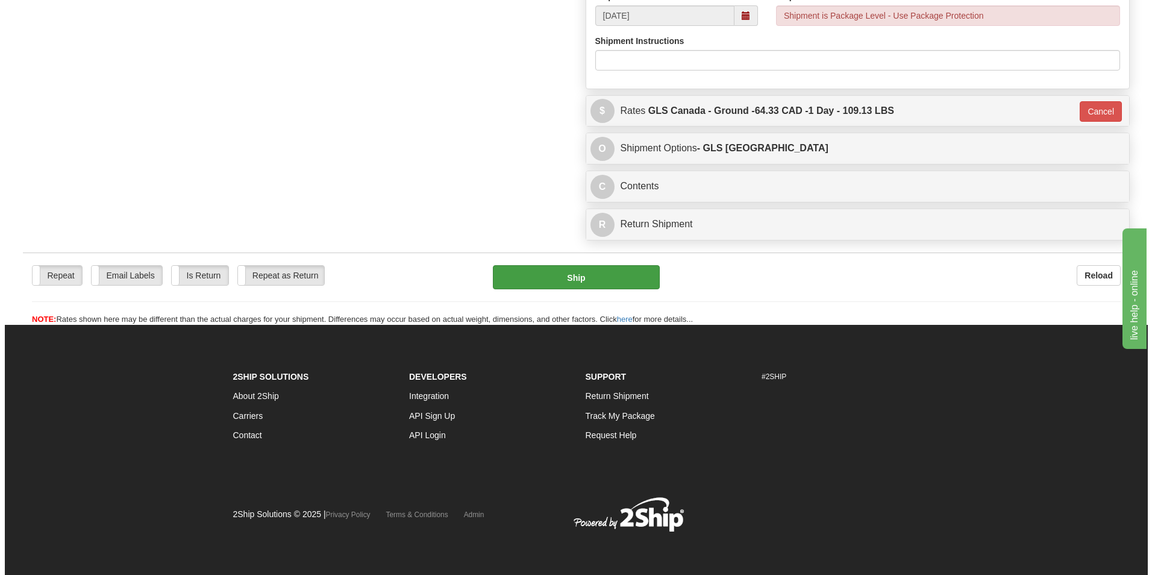
scroll to position [630, 0]
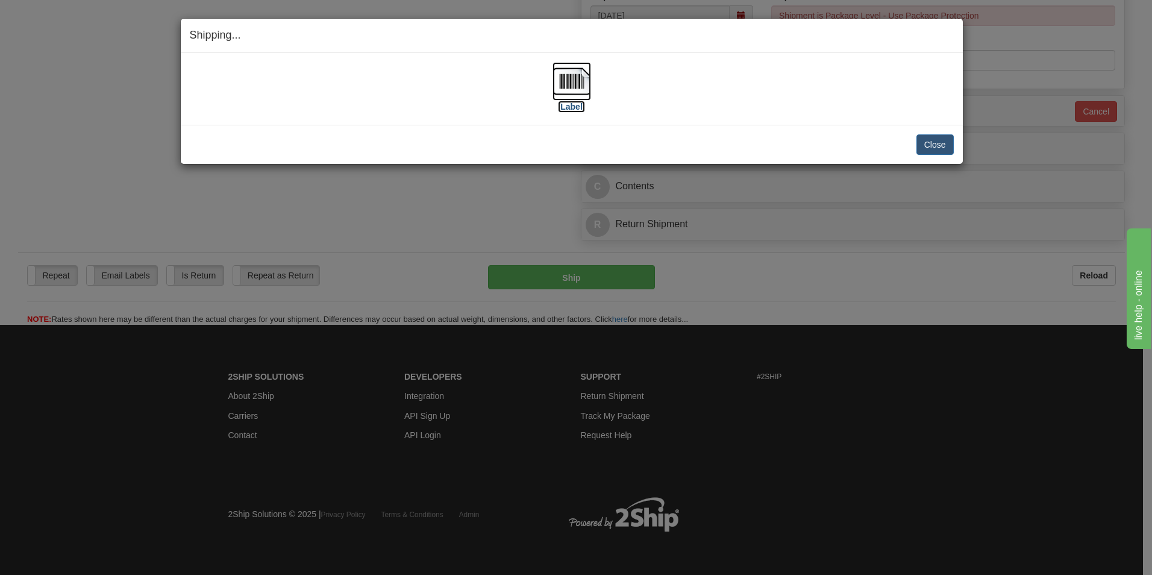
click at [572, 110] on label "[Label]" at bounding box center [572, 107] width 28 height 12
click at [930, 145] on button "Close" at bounding box center [934, 144] width 37 height 20
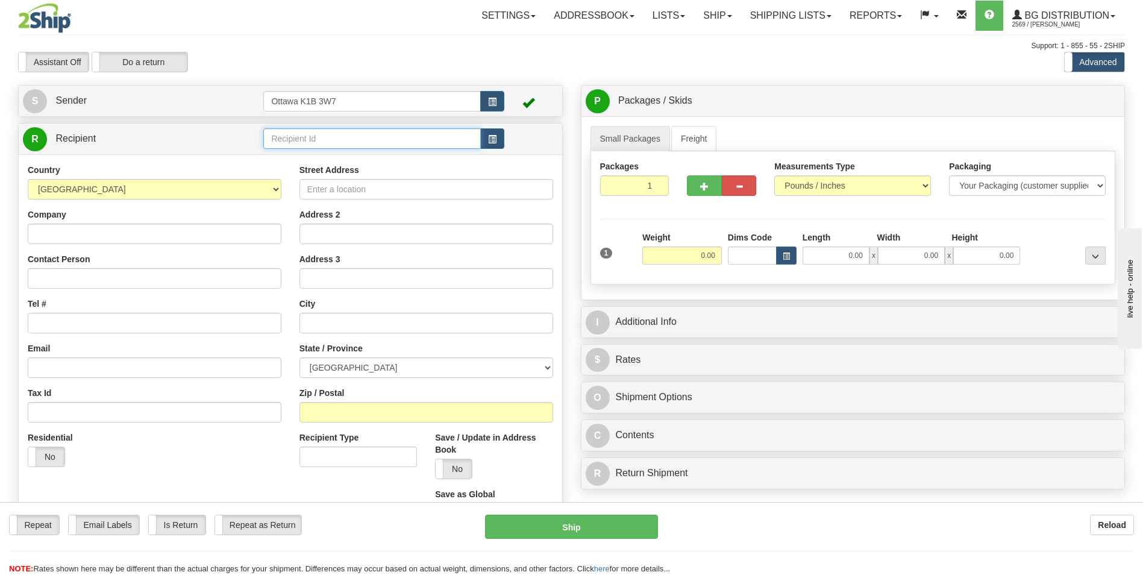
click at [415, 144] on input "text" at bounding box center [371, 138] width 217 height 20
click at [314, 155] on div "60151" at bounding box center [369, 157] width 205 height 13
type input "60151"
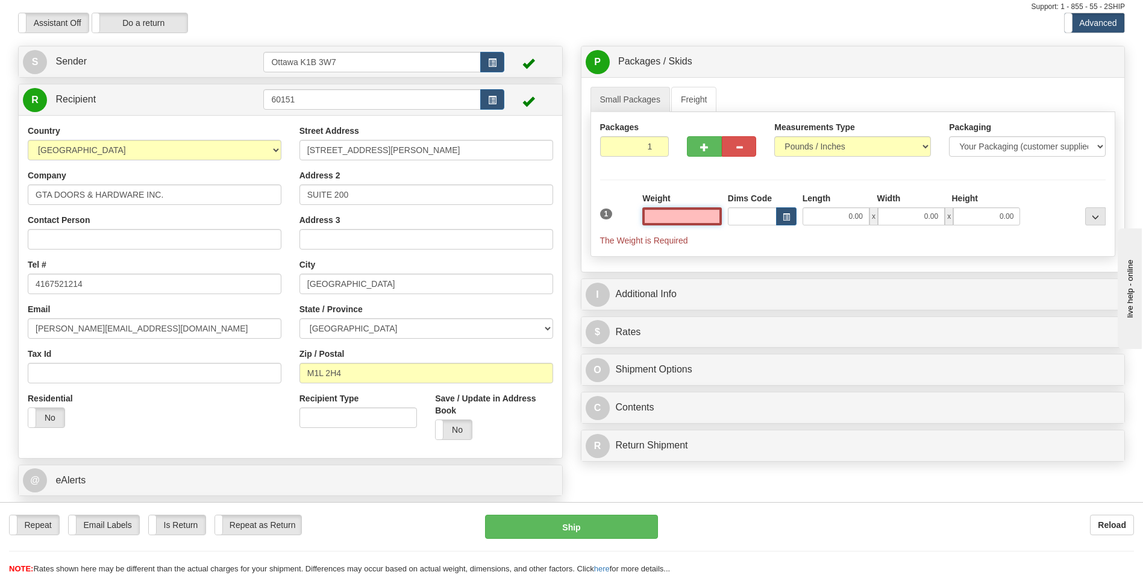
scroll to position [60, 0]
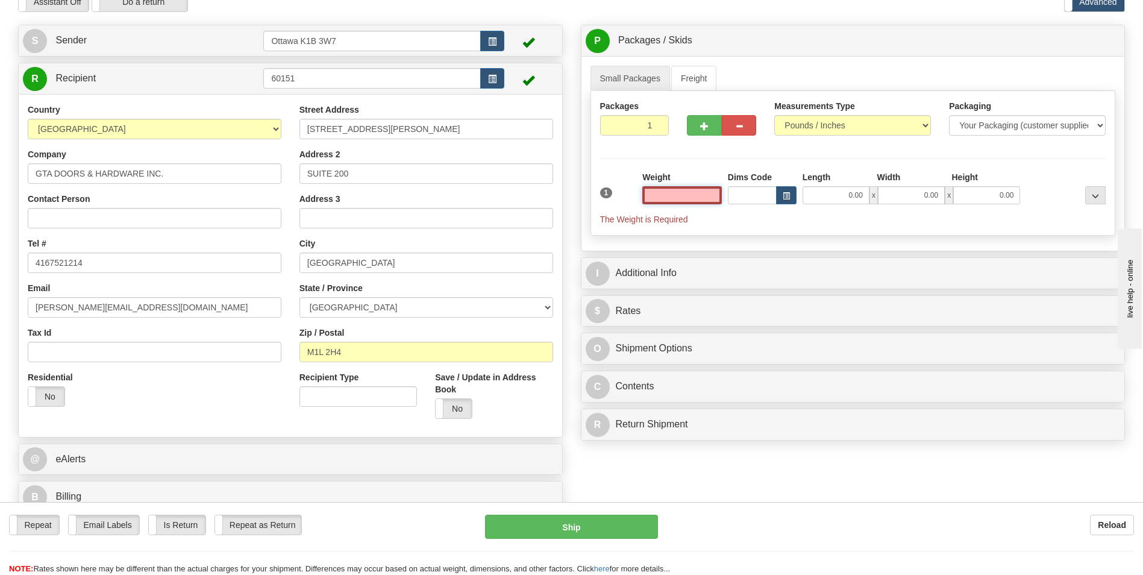
click at [705, 197] on input "text" at bounding box center [682, 195] width 80 height 18
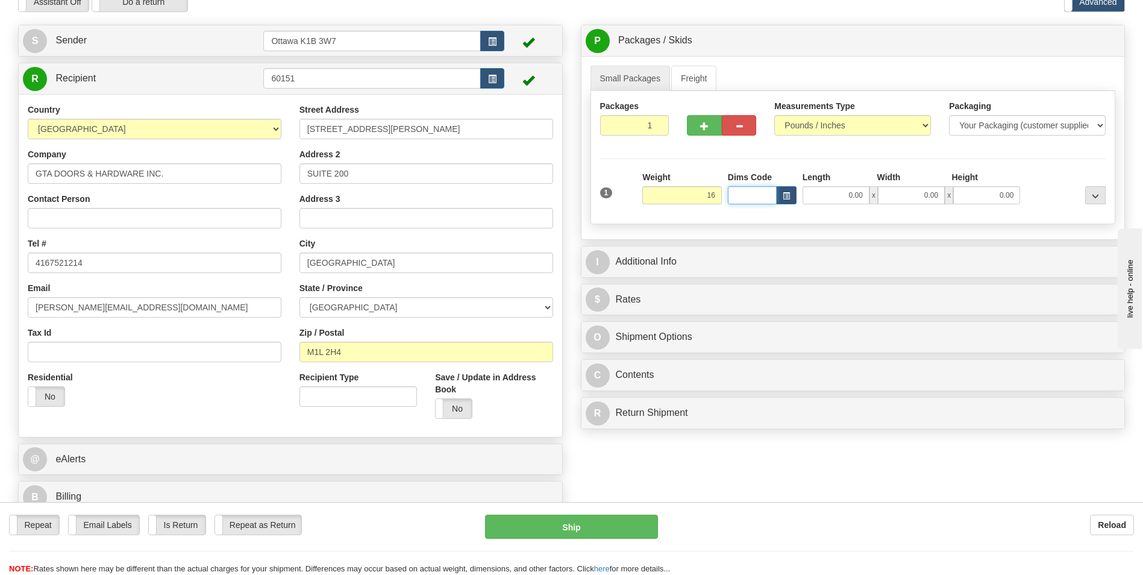
type input "16.00"
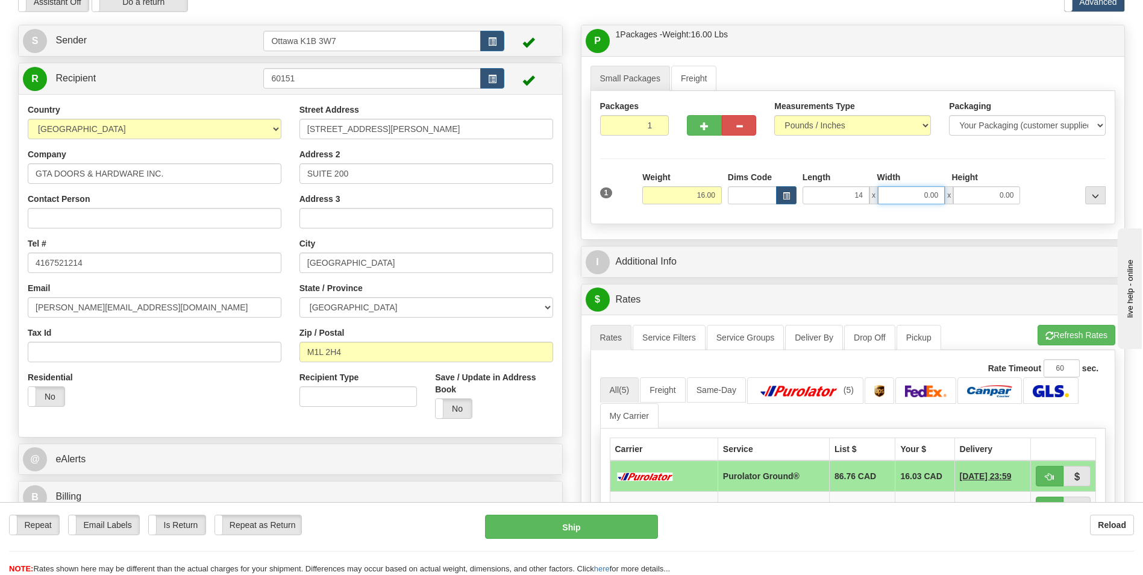
type input "14.00"
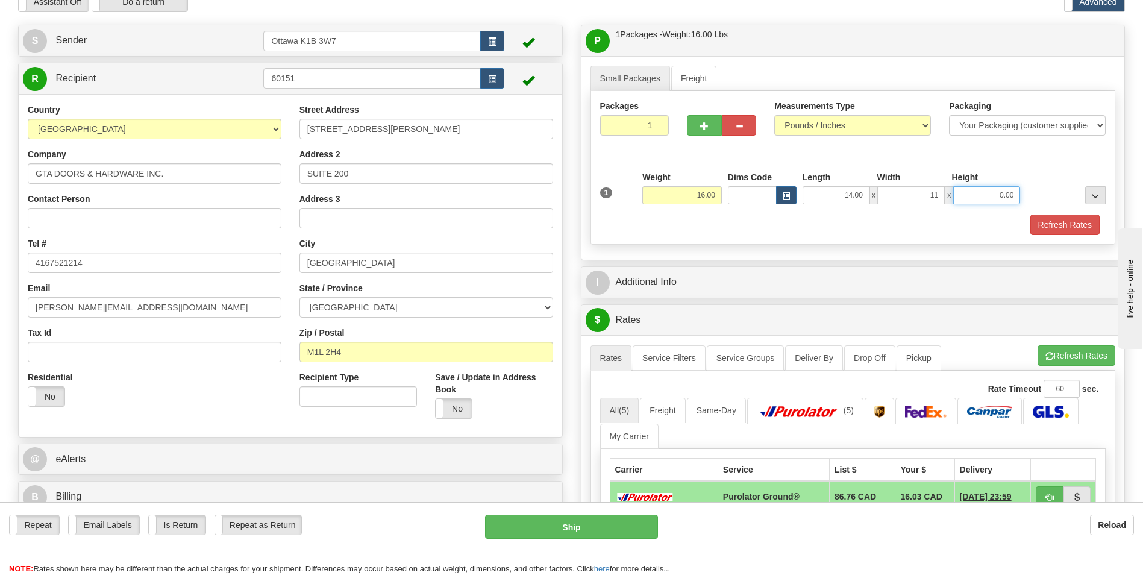
type input "11.00"
click at [867, 155] on div "Packages 1 1 Measurements Type" at bounding box center [852, 168] width 525 height 154
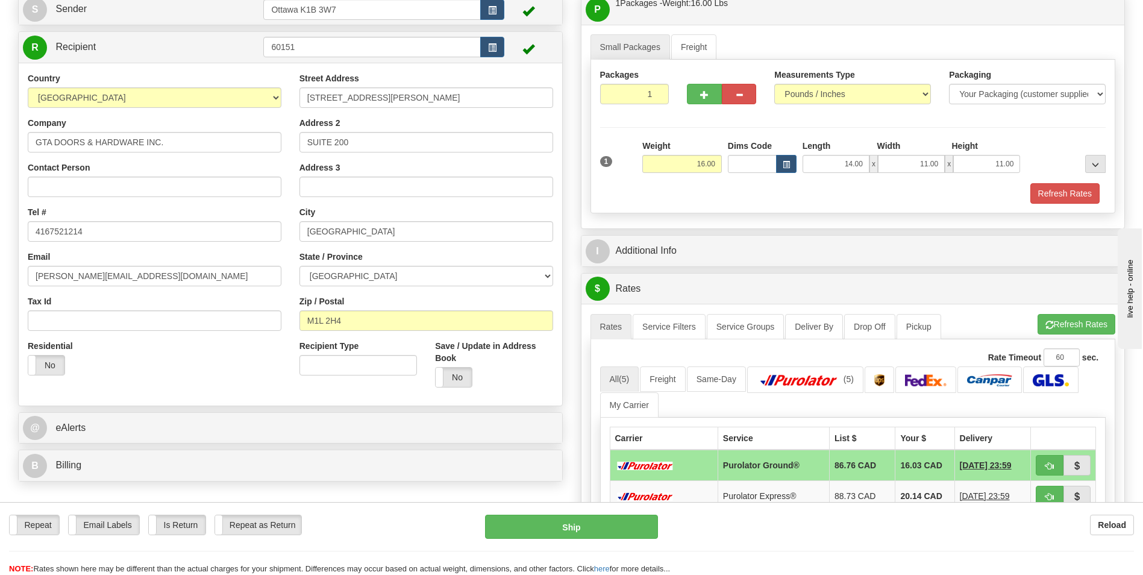
scroll to position [120, 0]
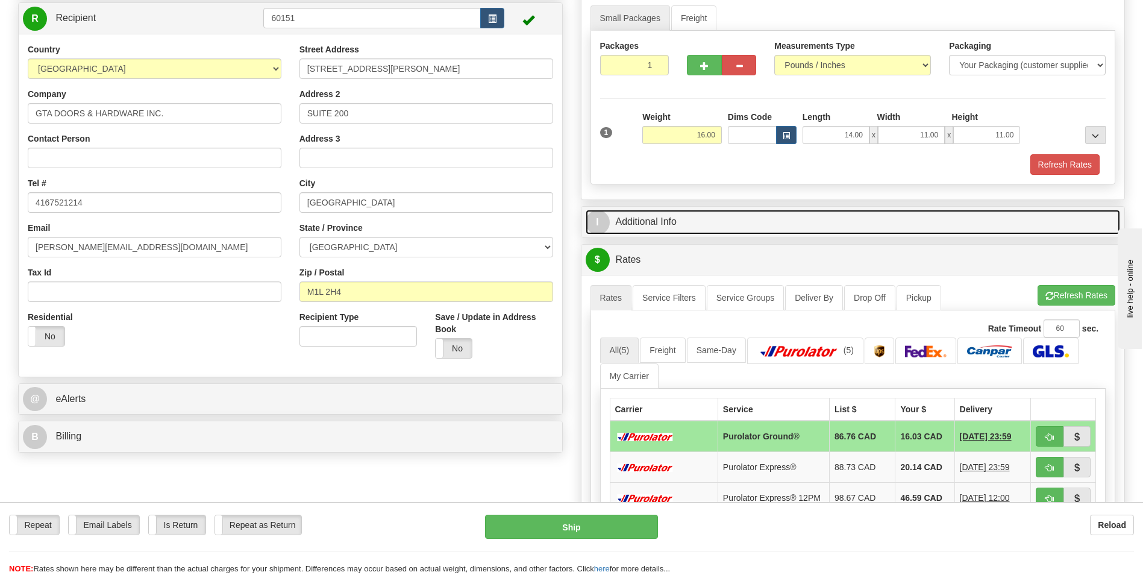
click at [666, 219] on link "I Additional Info" at bounding box center [853, 222] width 535 height 25
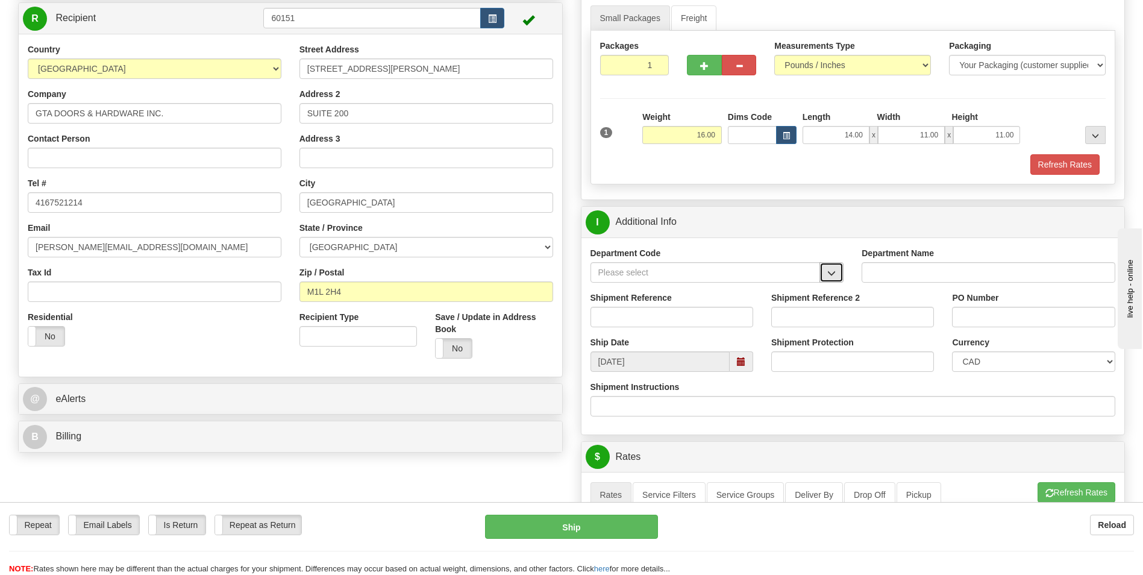
click at [836, 272] on span "button" at bounding box center [831, 273] width 8 height 8
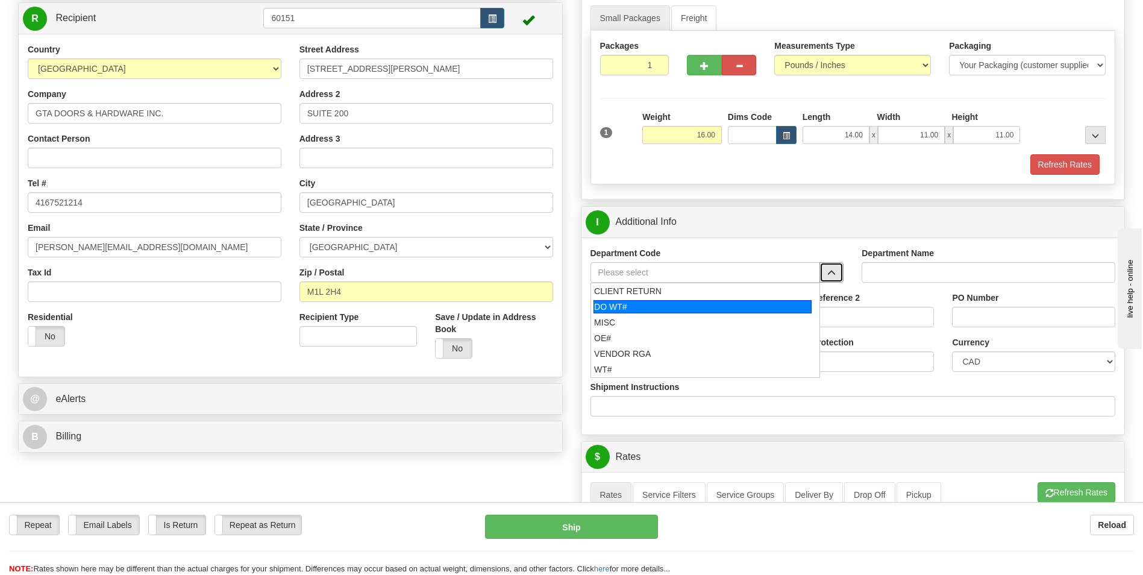
click at [732, 303] on div "DO WT#" at bounding box center [702, 306] width 218 height 13
type input "DO WT#"
type input "DIRECT ORDERS"
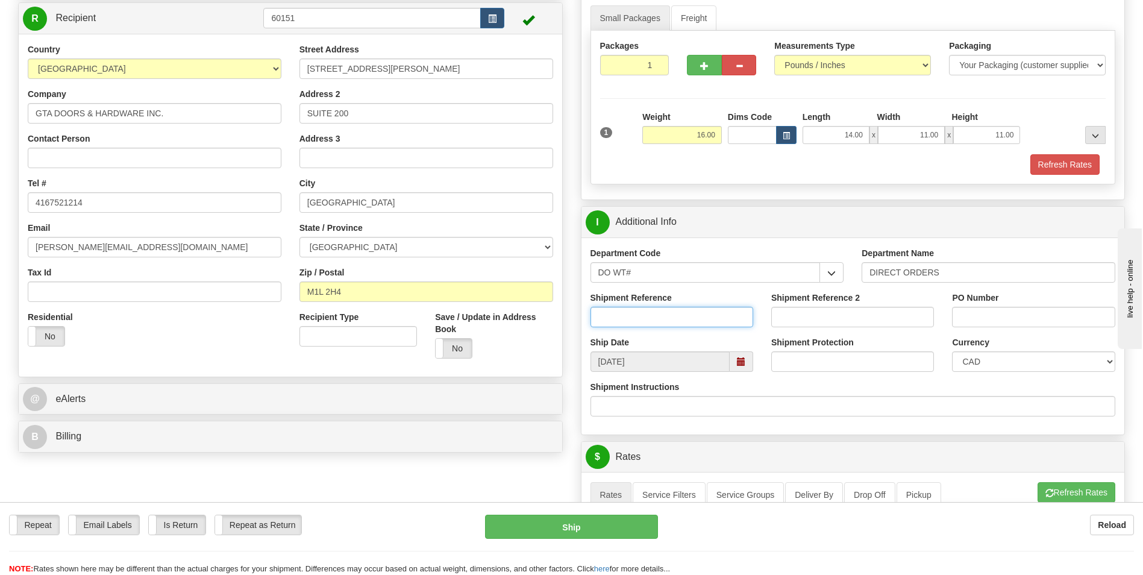
click at [675, 318] on input "Shipment Reference" at bounding box center [671, 317] width 163 height 20
type input "166424-00"
click at [963, 320] on input "PO Number" at bounding box center [1033, 317] width 163 height 20
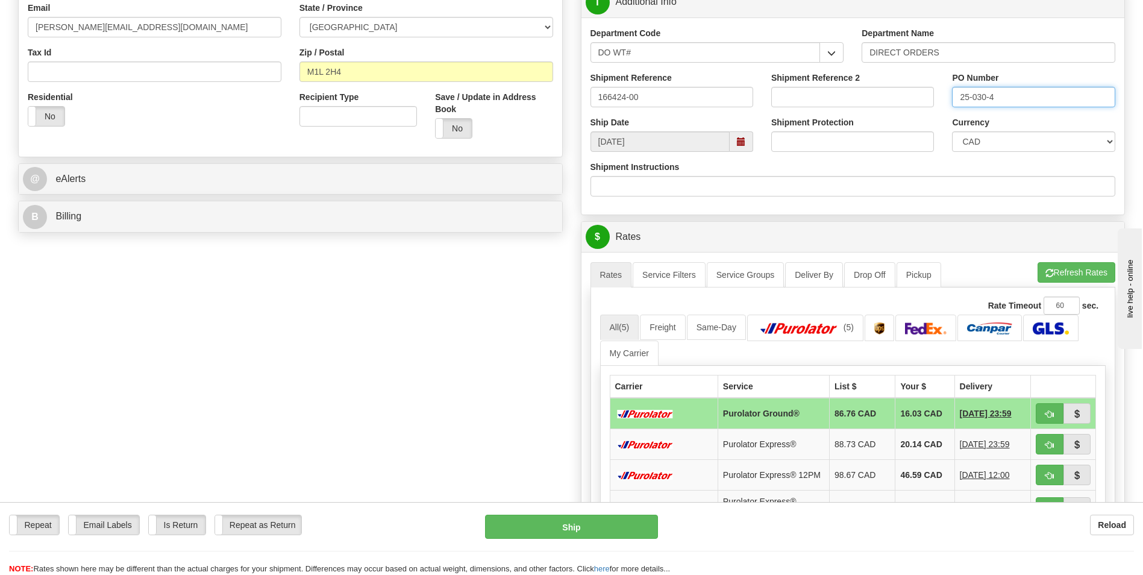
scroll to position [361, 0]
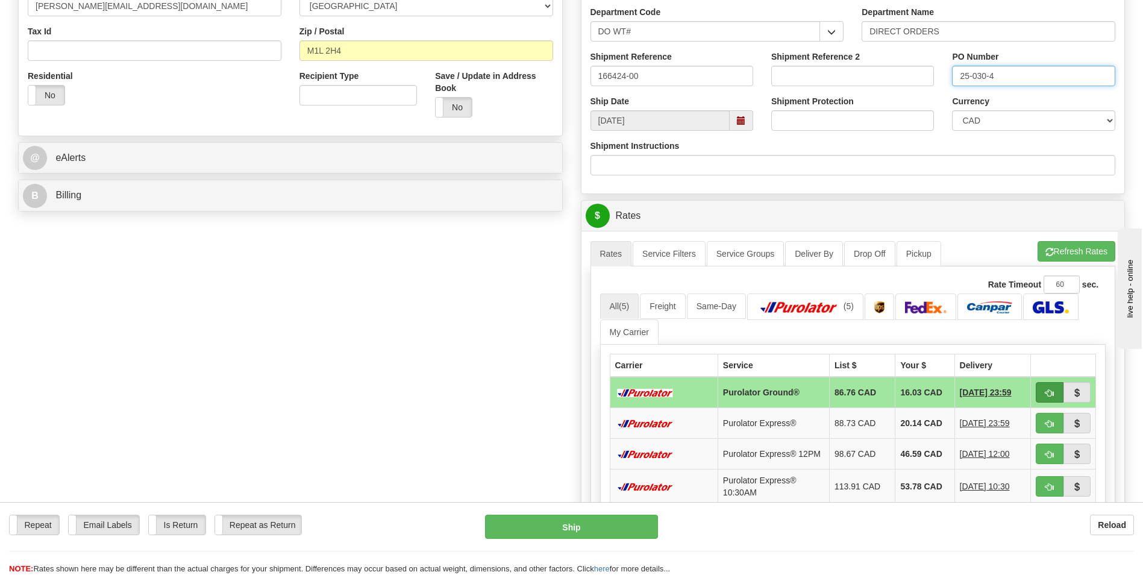
type input "25-030-4"
click at [1044, 390] on button "button" at bounding box center [1049, 392] width 28 height 20
type input "260"
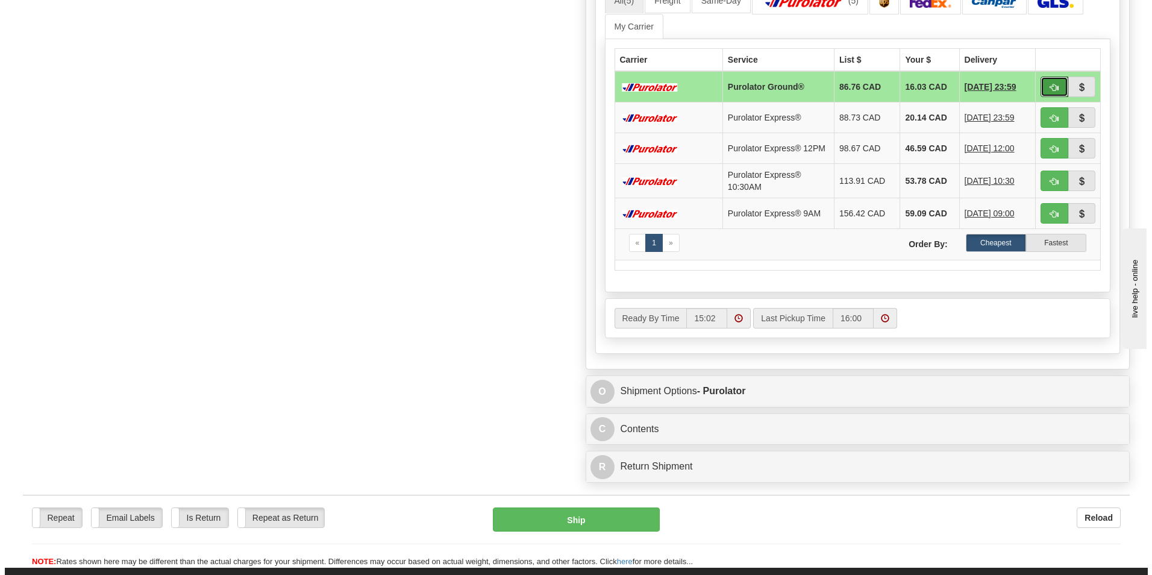
scroll to position [843, 0]
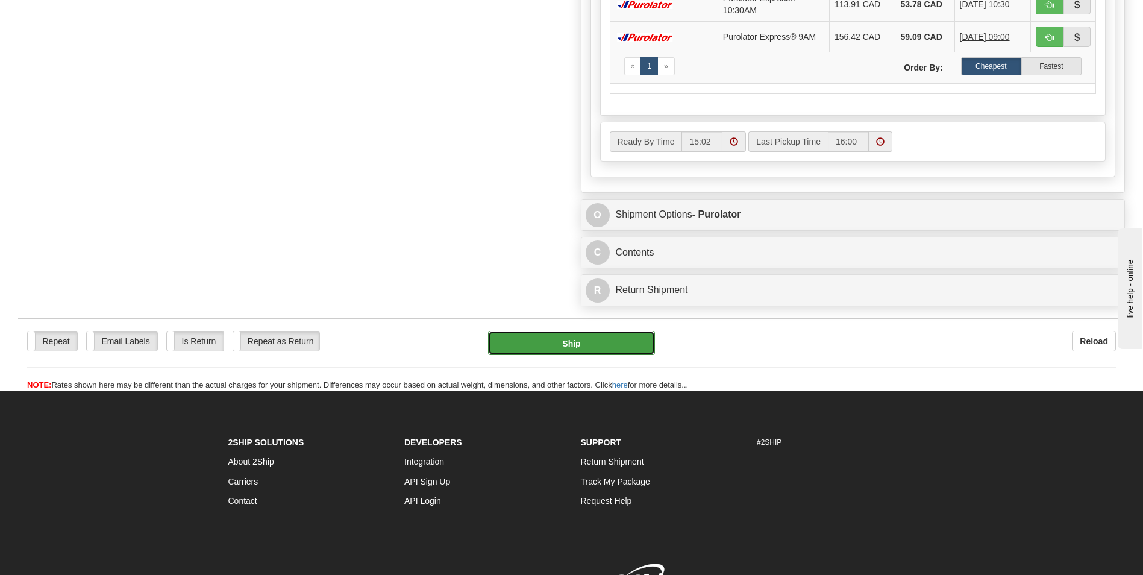
click at [594, 351] on button "Ship" at bounding box center [571, 343] width 166 height 24
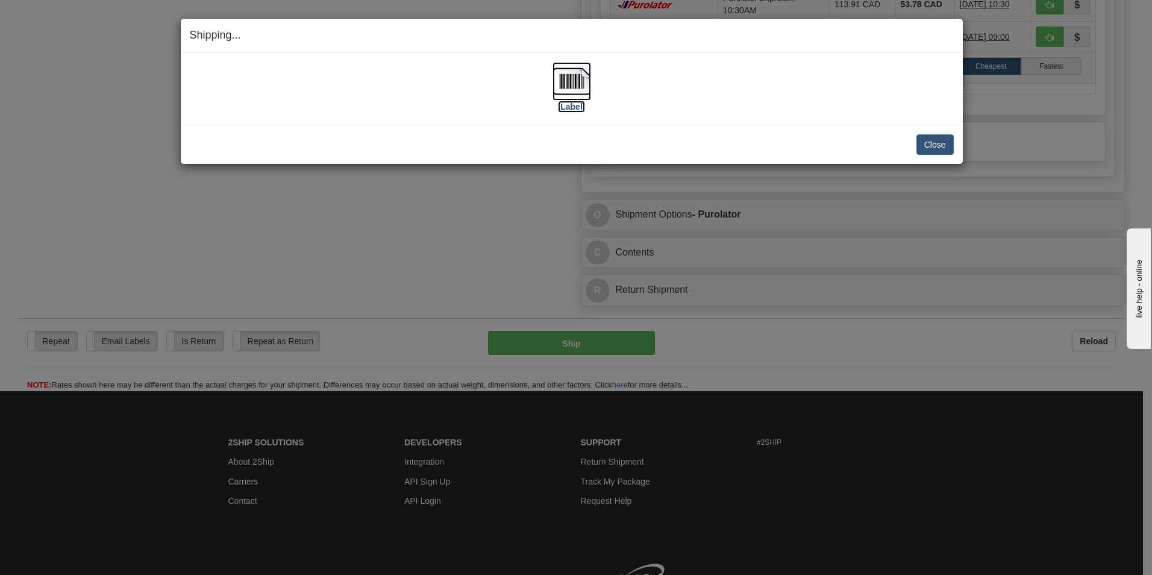
click at [573, 108] on label "[Label]" at bounding box center [572, 107] width 28 height 12
click at [946, 143] on button "Close" at bounding box center [934, 144] width 37 height 20
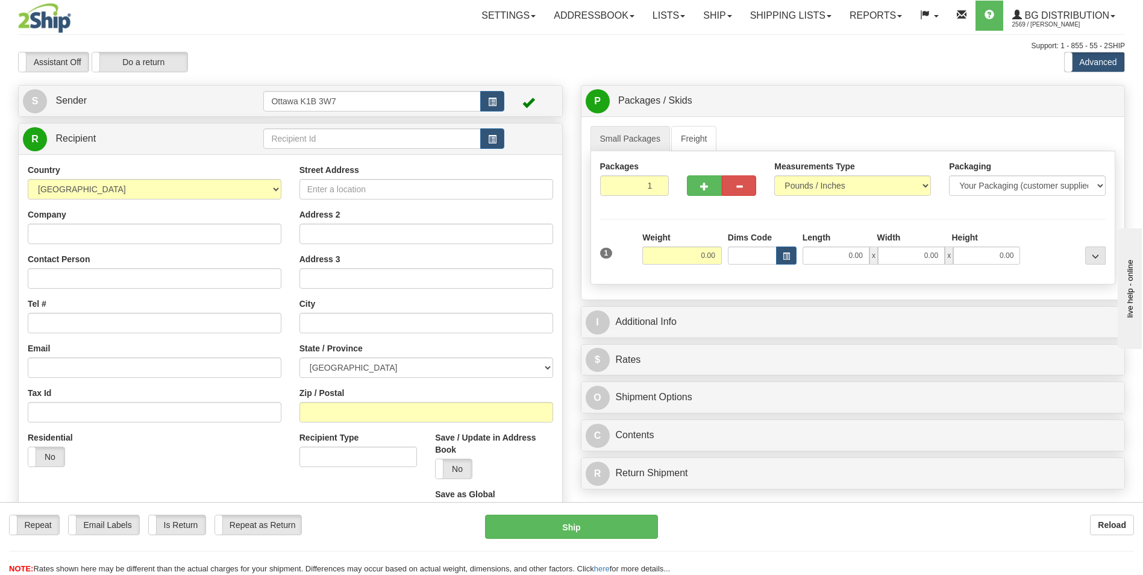
click at [344, 149] on td at bounding box center [383, 139] width 240 height 25
click at [344, 144] on input "text" at bounding box center [371, 138] width 217 height 20
click at [334, 154] on div "1245" at bounding box center [369, 157] width 204 height 12
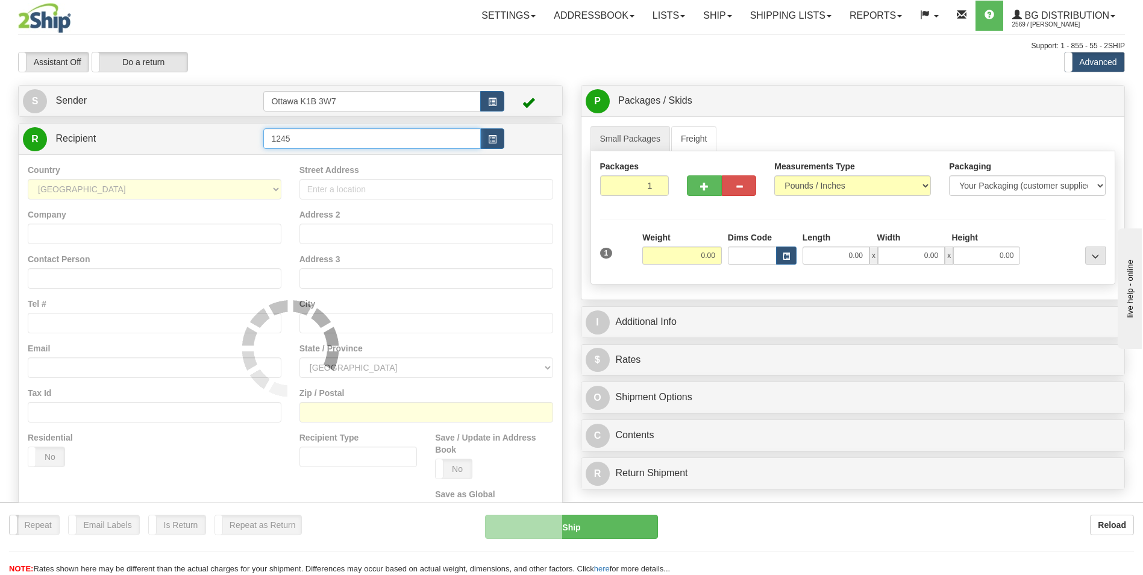
type input "1245"
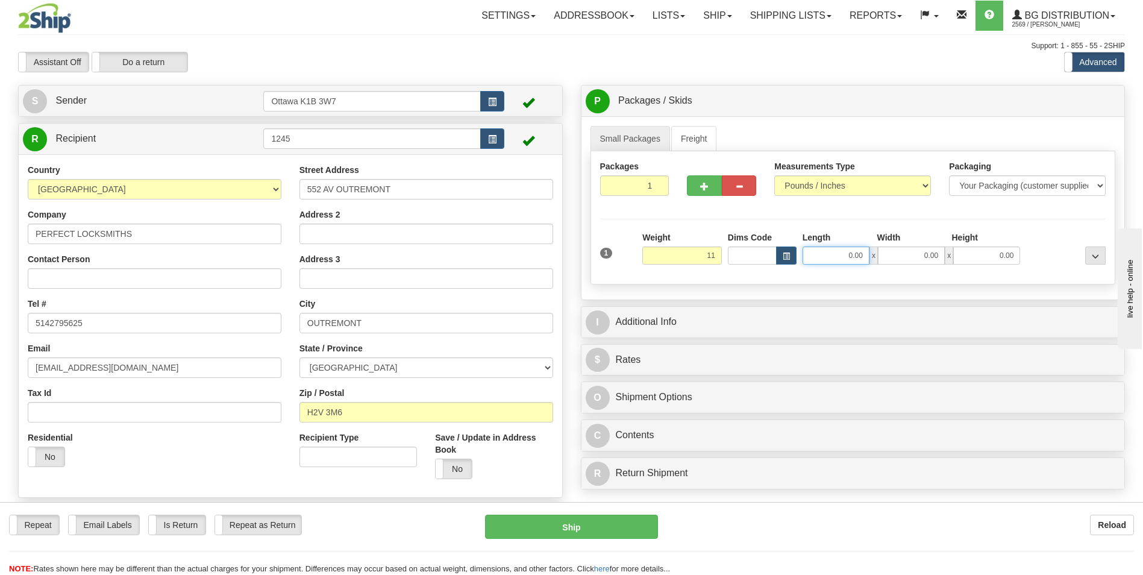
type input "11.00"
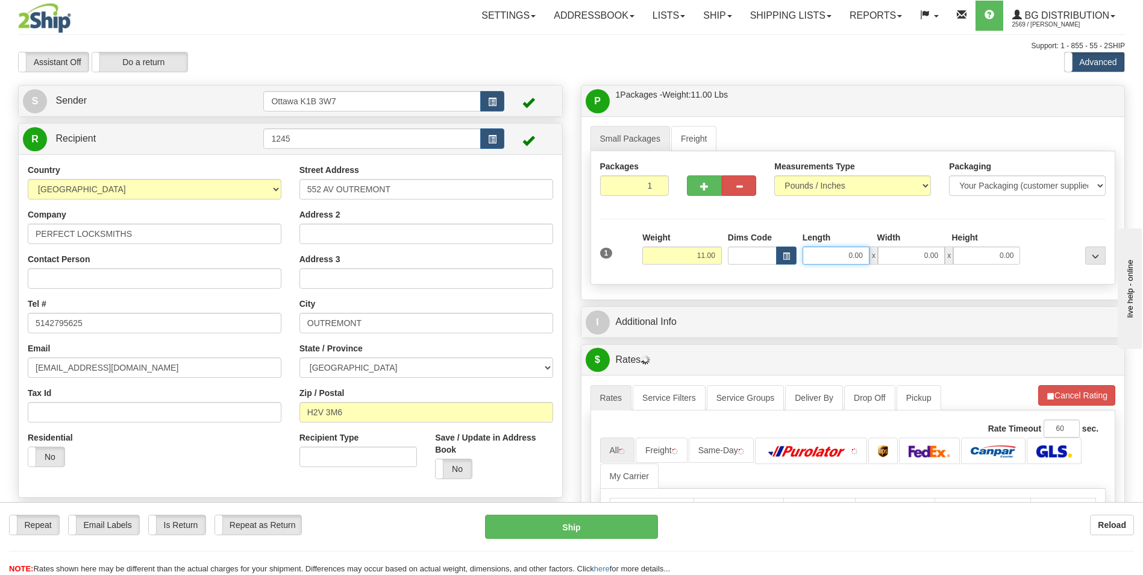
click at [846, 254] on input "0.00" at bounding box center [835, 255] width 67 height 18
type input "14.00"
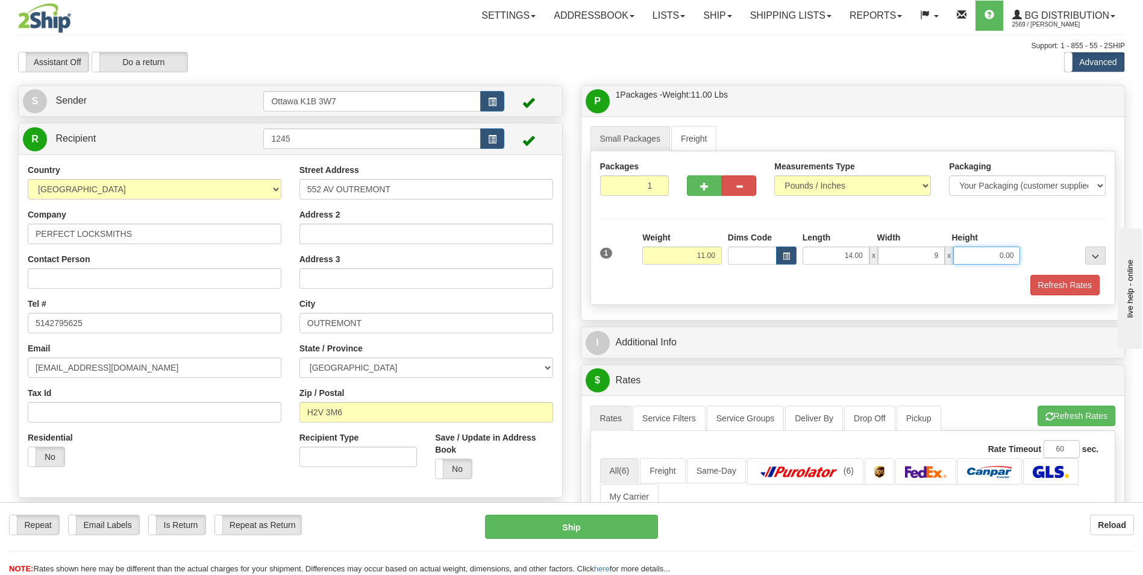
type input "9.00"
type input "15.00"
click at [811, 211] on div "Packages 1 1 Measurements Type" at bounding box center [852, 228] width 525 height 154
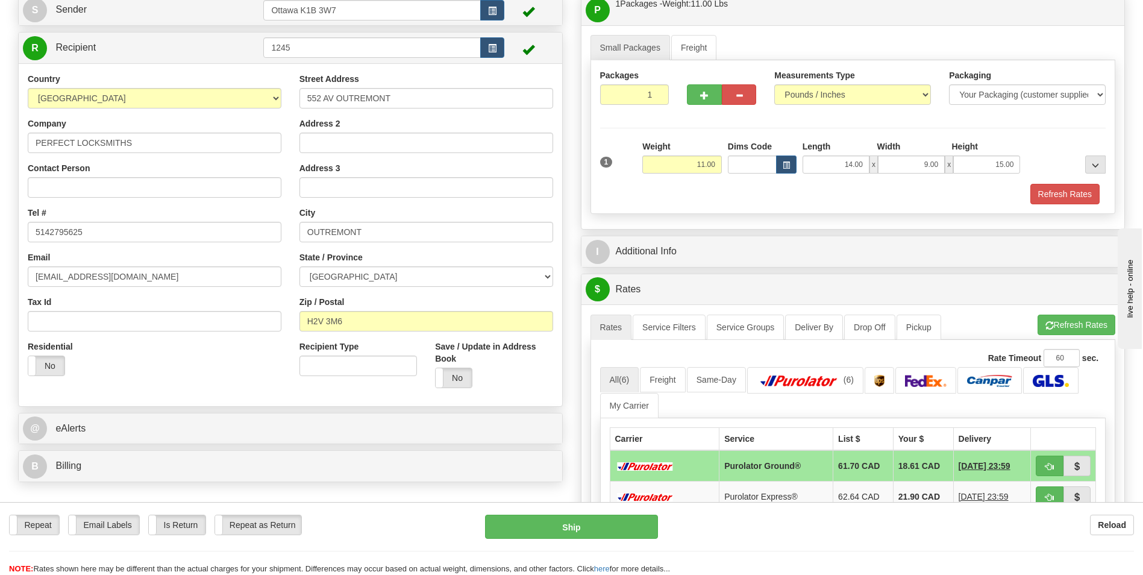
scroll to position [120, 0]
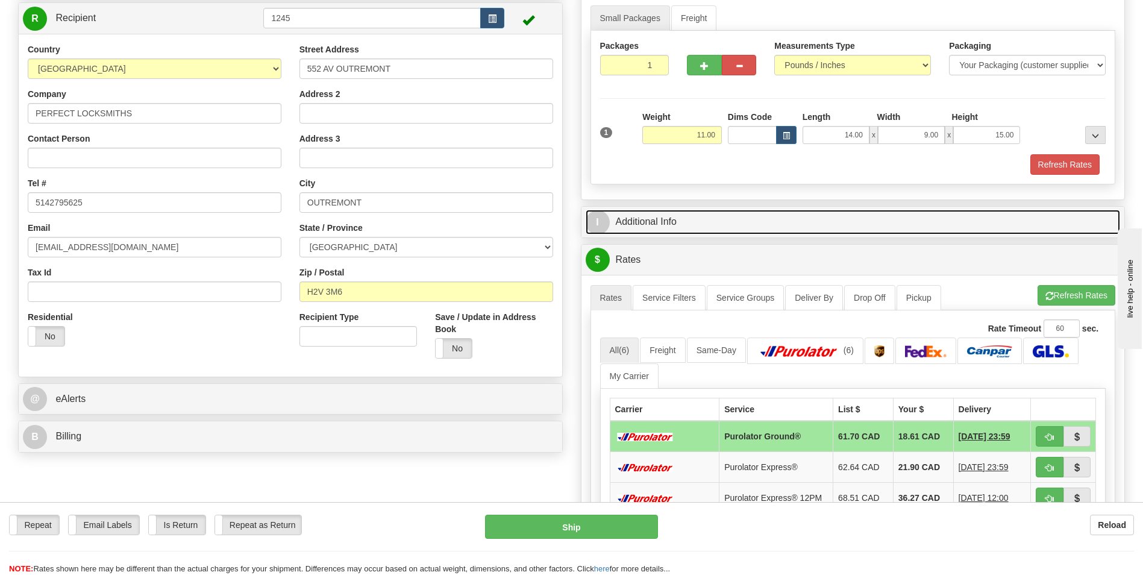
click at [777, 222] on link "I Additional Info" at bounding box center [853, 222] width 535 height 25
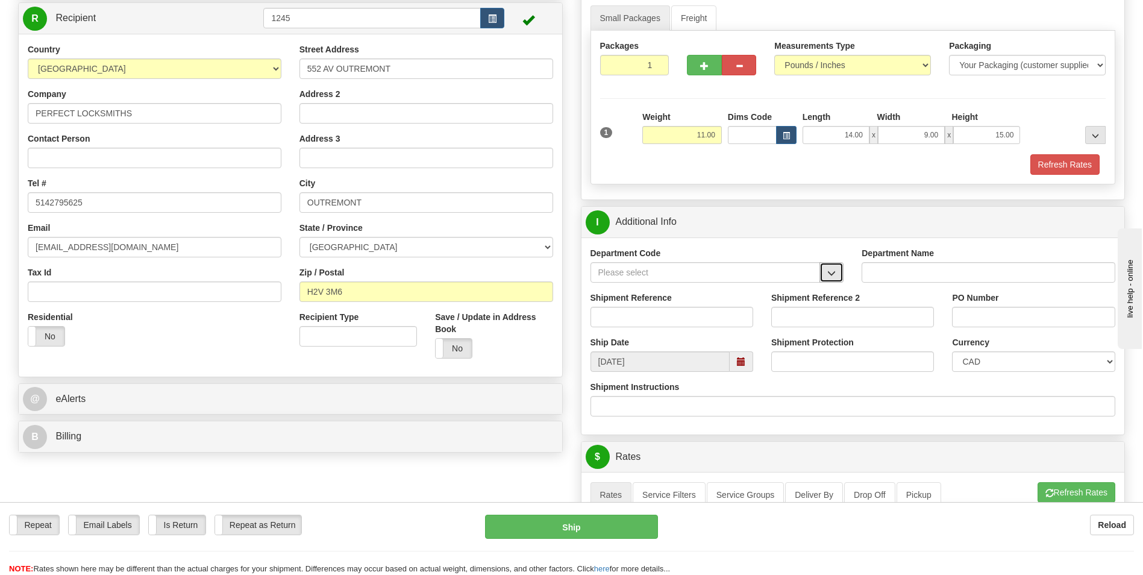
click at [833, 275] on span "button" at bounding box center [831, 273] width 8 height 8
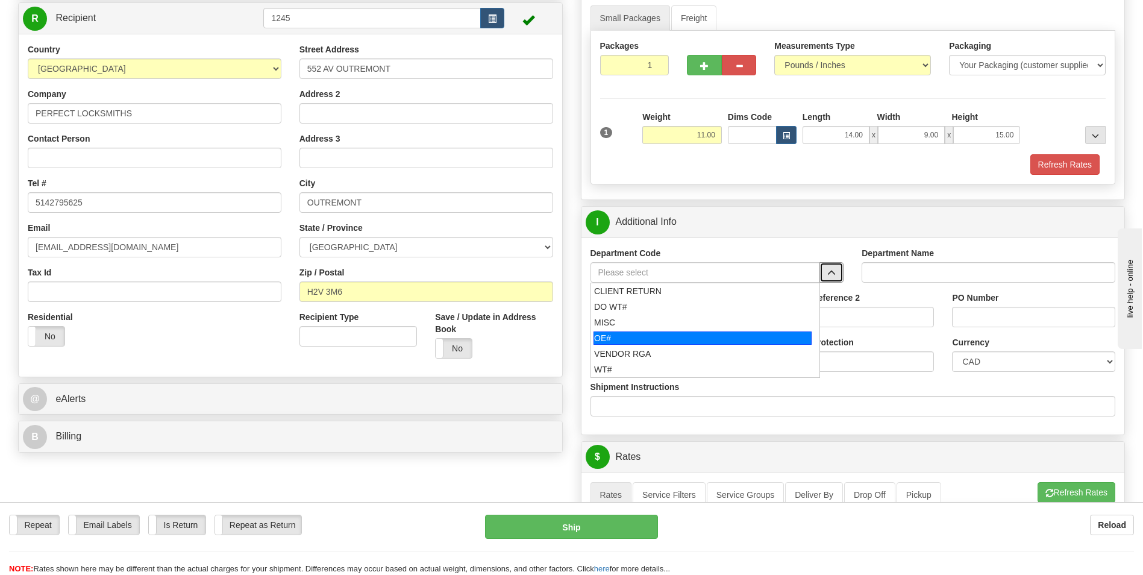
click at [711, 340] on div "OE#" at bounding box center [702, 337] width 218 height 13
type input "OE#"
type input "ORDERS"
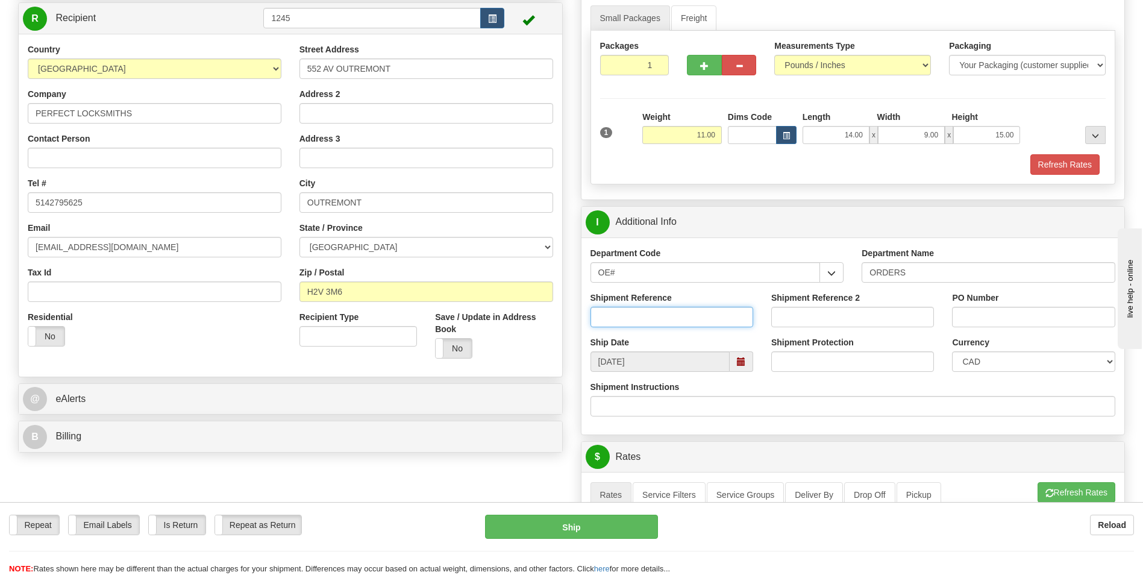
click at [665, 314] on input "Shipment Reference" at bounding box center [671, 317] width 163 height 20
type input "10204453-00"
click at [964, 310] on input "PO Number" at bounding box center [1033, 317] width 163 height 20
type input "M"
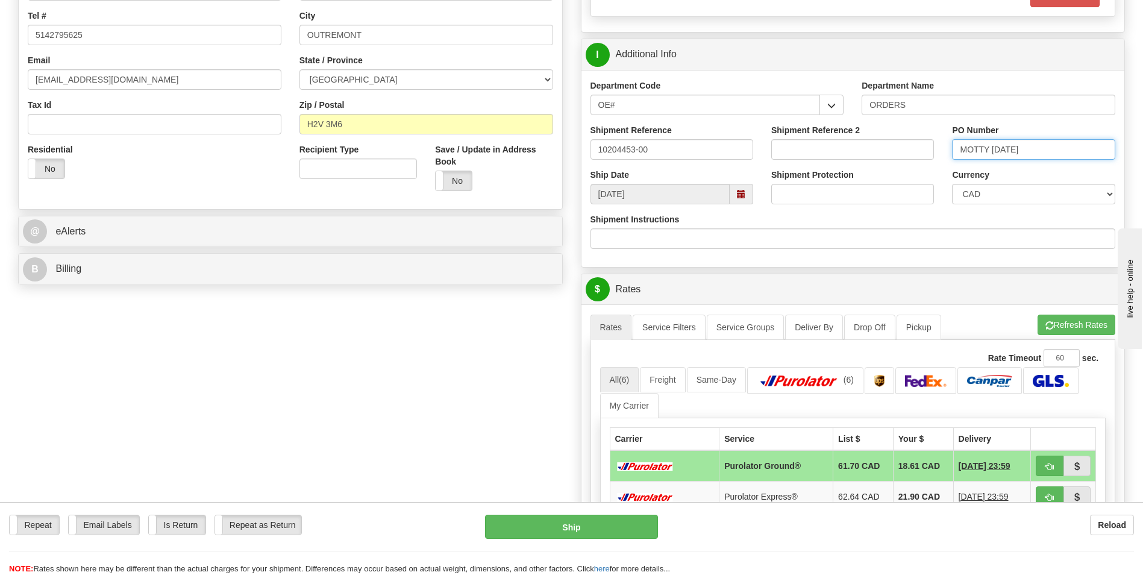
scroll to position [361, 0]
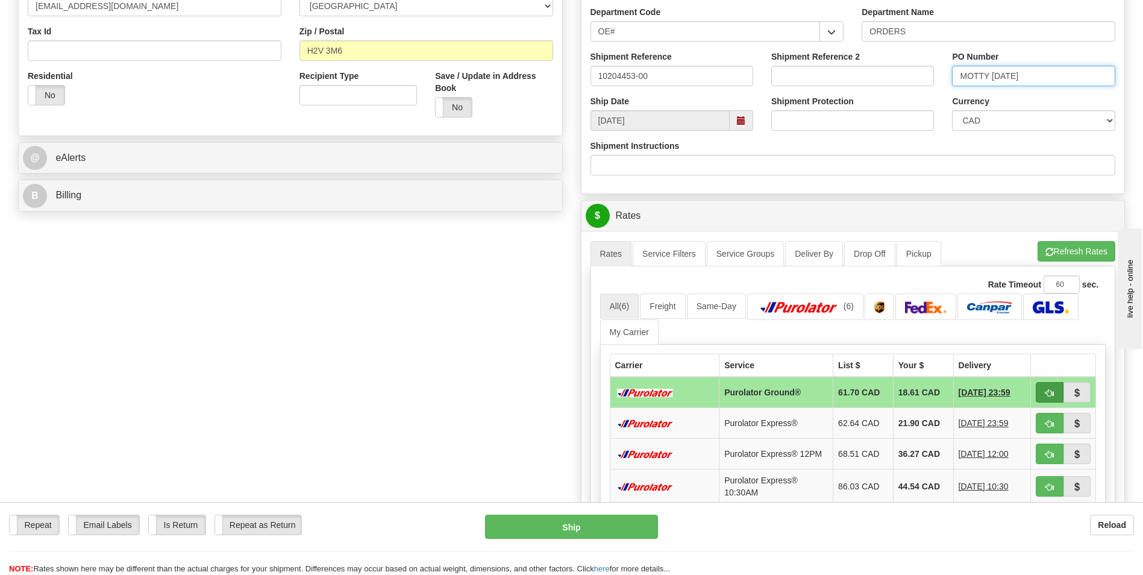
type input "MOTTY 18/09/25"
click at [1048, 389] on span "button" at bounding box center [1049, 393] width 8 height 8
type input "260"
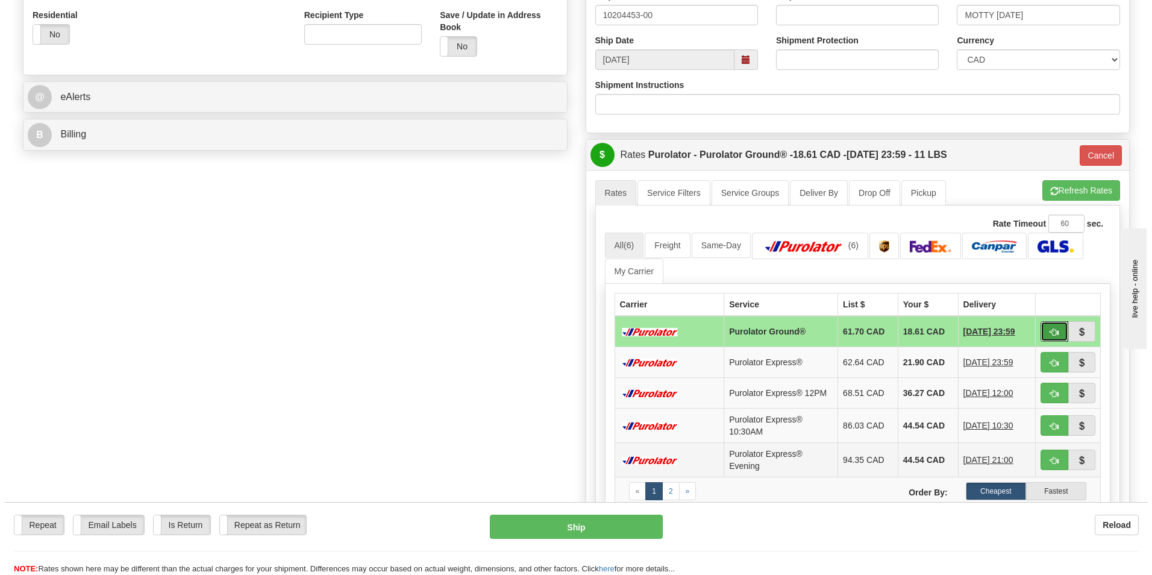
scroll to position [542, 0]
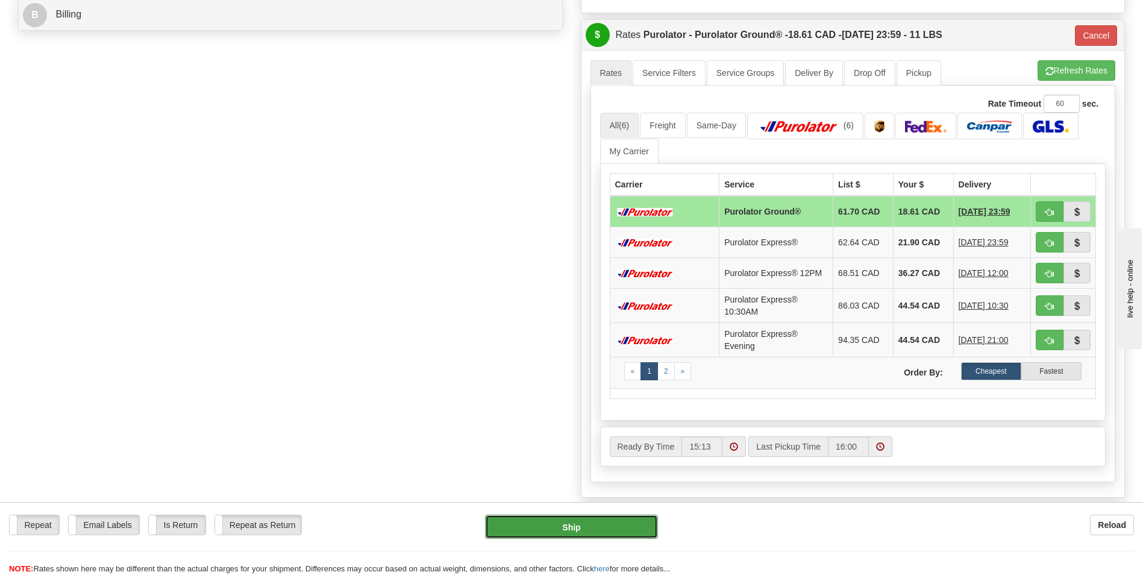
click at [576, 523] on button "Ship" at bounding box center [571, 526] width 172 height 24
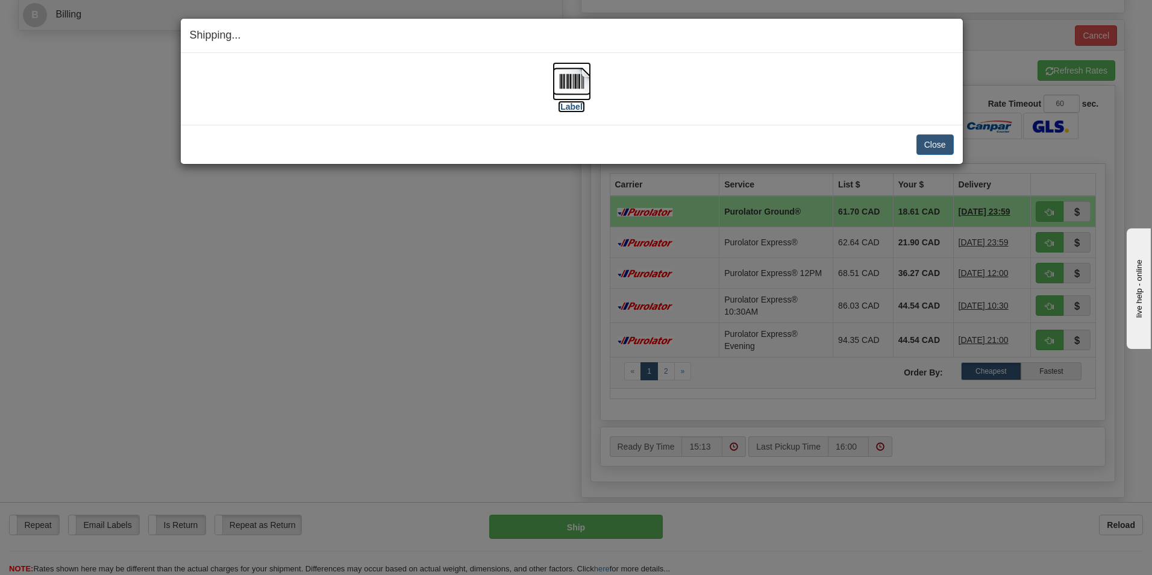
click at [576, 102] on label "[Label]" at bounding box center [572, 107] width 28 height 12
click at [938, 149] on button "Close" at bounding box center [934, 144] width 37 height 20
